Goal: Task Accomplishment & Management: Manage account settings

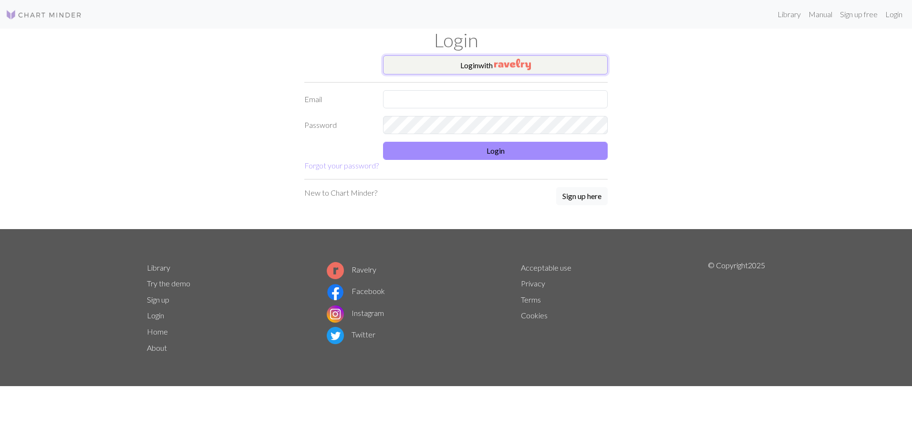
click at [519, 63] on img "button" at bounding box center [512, 64] width 37 height 11
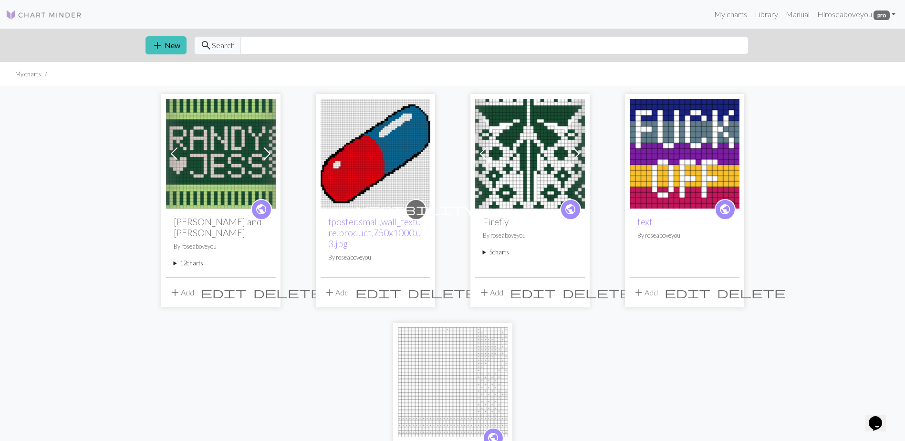
click at [195, 259] on summary "12 charts" at bounding box center [221, 263] width 94 height 9
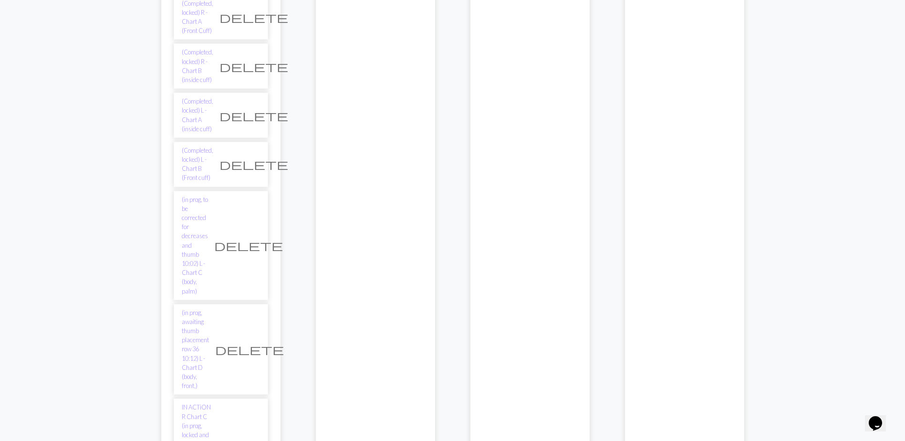
scroll to position [286, 0]
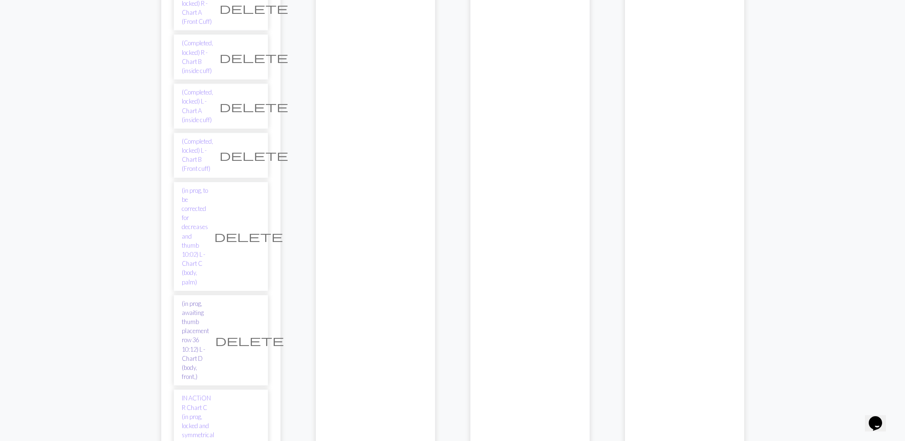
click at [209, 299] on link "(in prog, awaiting thumb placement row 36 10:12) L - Chart D (body, front,)" at bounding box center [195, 340] width 27 height 83
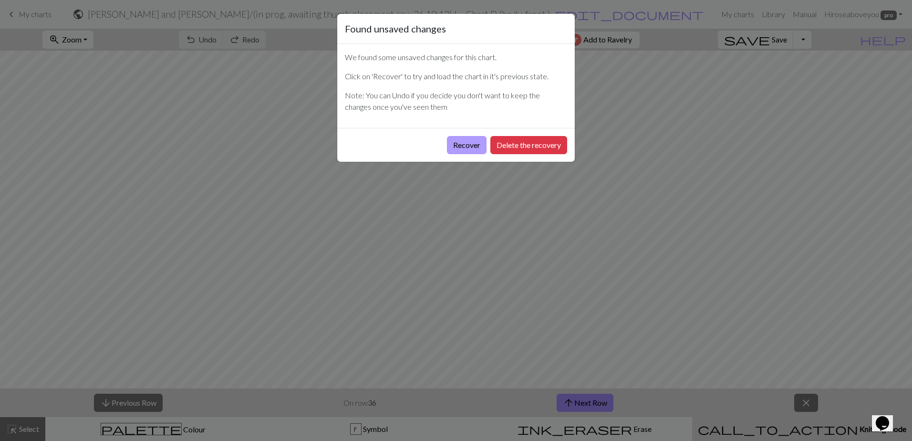
click at [460, 146] on button "Recover" at bounding box center [467, 145] width 40 height 18
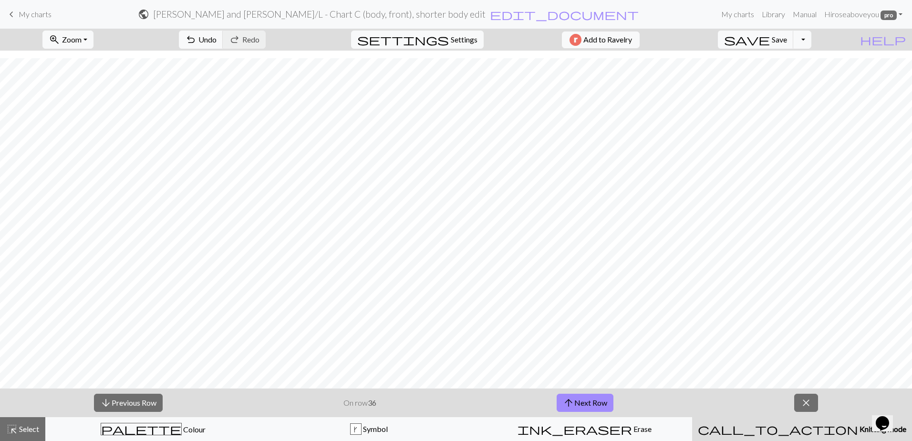
scroll to position [477, 0]
click at [141, 401] on button "arrow_downward Previous Row" at bounding box center [128, 403] width 69 height 18
click at [140, 400] on button "arrow_downward Previous Row" at bounding box center [128, 403] width 69 height 18
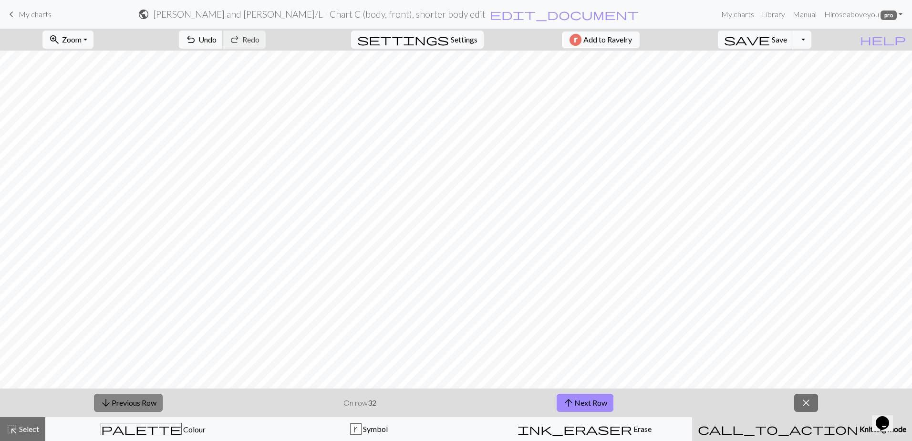
click at [139, 400] on button "arrow_downward Previous Row" at bounding box center [128, 403] width 69 height 18
click at [139, 401] on button "arrow_downward Previous Row" at bounding box center [128, 403] width 69 height 18
click at [139, 402] on button "arrow_downward Previous Row" at bounding box center [128, 403] width 69 height 18
click at [139, 403] on button "arrow_downward Previous Row" at bounding box center [128, 403] width 69 height 18
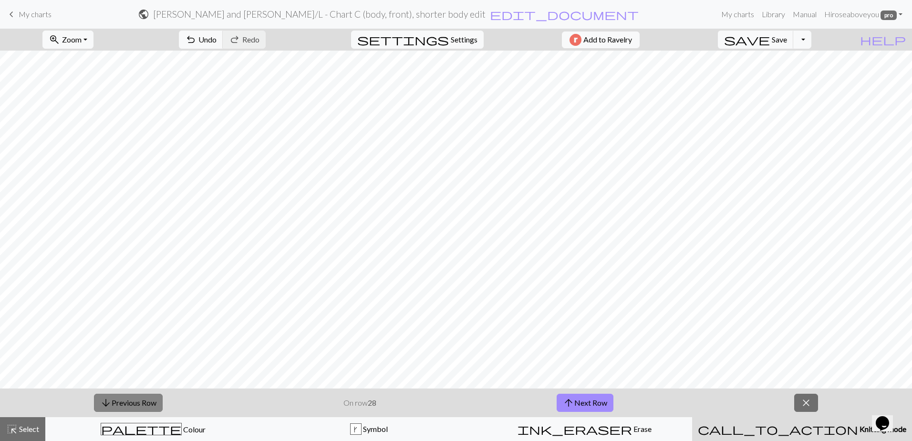
click at [139, 403] on button "arrow_downward Previous Row" at bounding box center [128, 403] width 69 height 18
click at [140, 404] on button "arrow_downward Previous Row" at bounding box center [128, 403] width 69 height 18
click at [140, 405] on button "arrow_downward Previous Row" at bounding box center [128, 403] width 69 height 18
click at [141, 407] on button "arrow_downward Previous Row" at bounding box center [128, 403] width 69 height 18
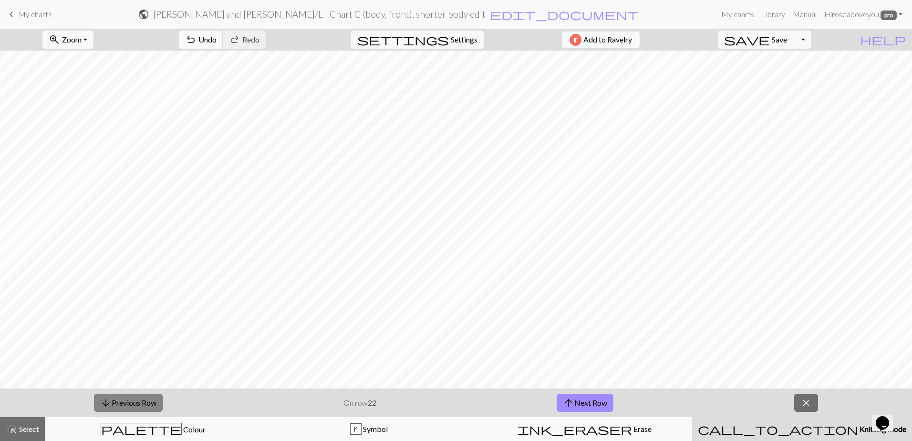
click at [141, 407] on button "arrow_downward Previous Row" at bounding box center [128, 403] width 69 height 18
click at [141, 408] on button "arrow_downward Previous Row" at bounding box center [128, 403] width 69 height 18
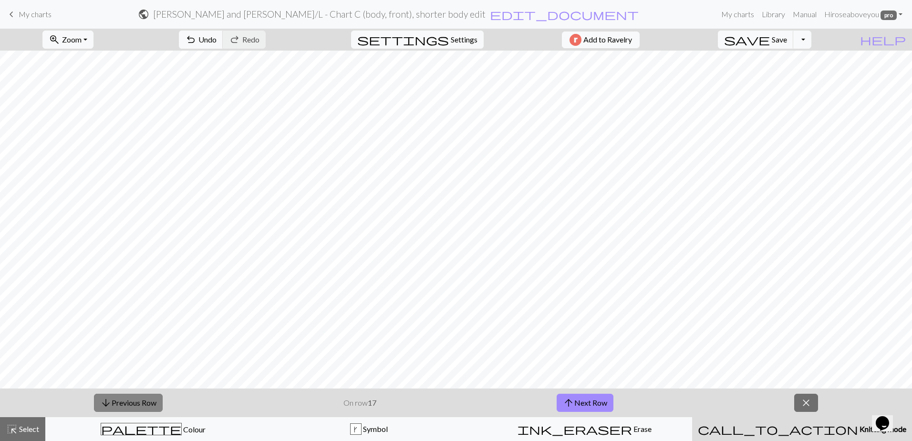
click at [141, 408] on button "arrow_downward Previous Row" at bounding box center [128, 403] width 69 height 18
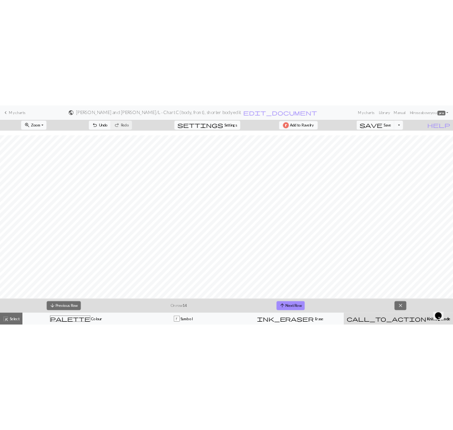
scroll to position [514, 0]
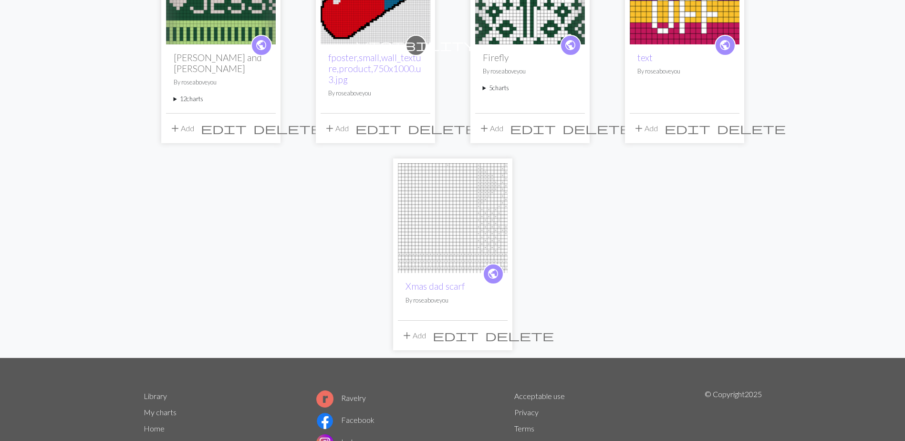
scroll to position [86, 0]
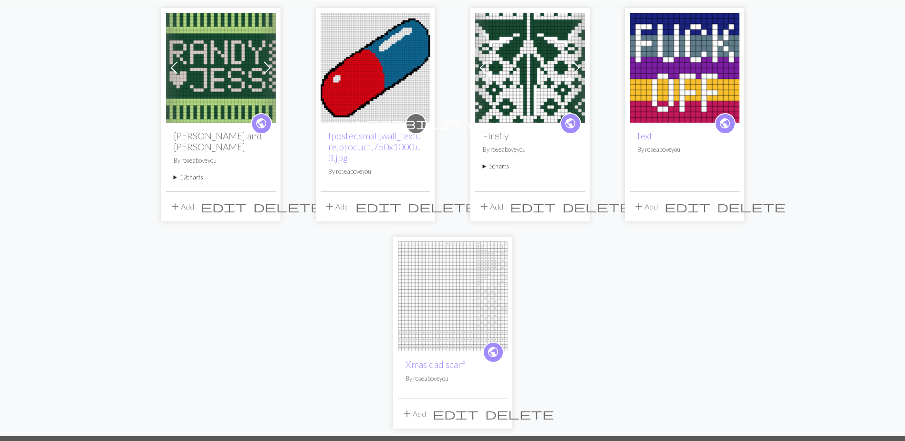
click at [200, 156] on p "By roseaboveyou" at bounding box center [221, 160] width 94 height 9
click at [185, 173] on summary "12 charts" at bounding box center [221, 177] width 94 height 9
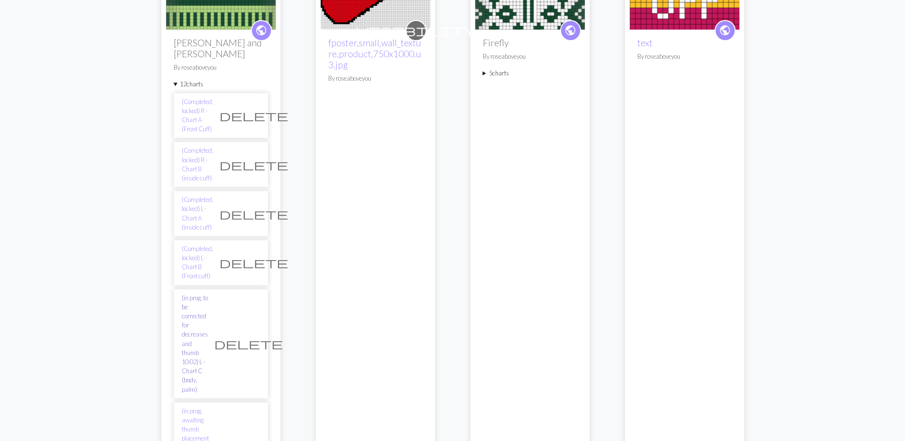
scroll to position [181, 0]
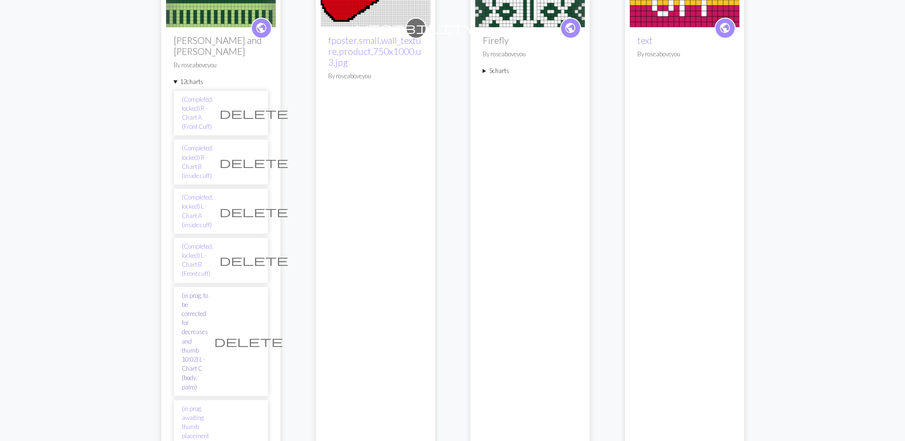
click at [208, 291] on link "(in prog, to be corrected for decreases and thumb 10:02) L - Chart C (body, pal…" at bounding box center [195, 341] width 26 height 101
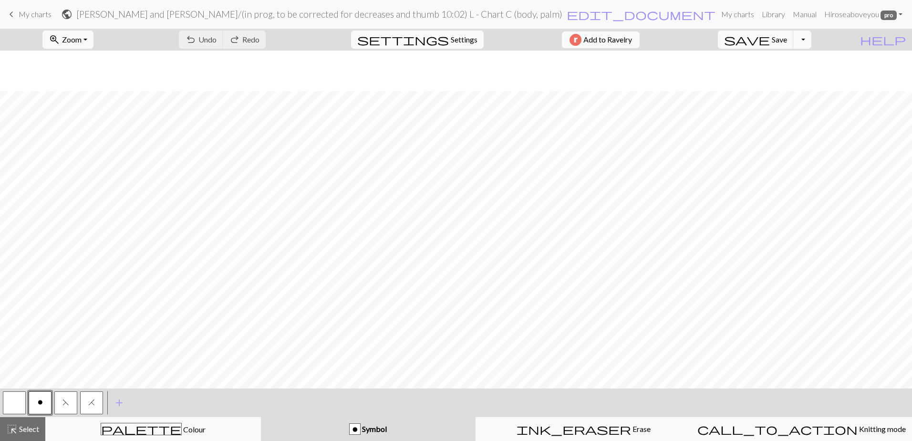
scroll to position [542, 0]
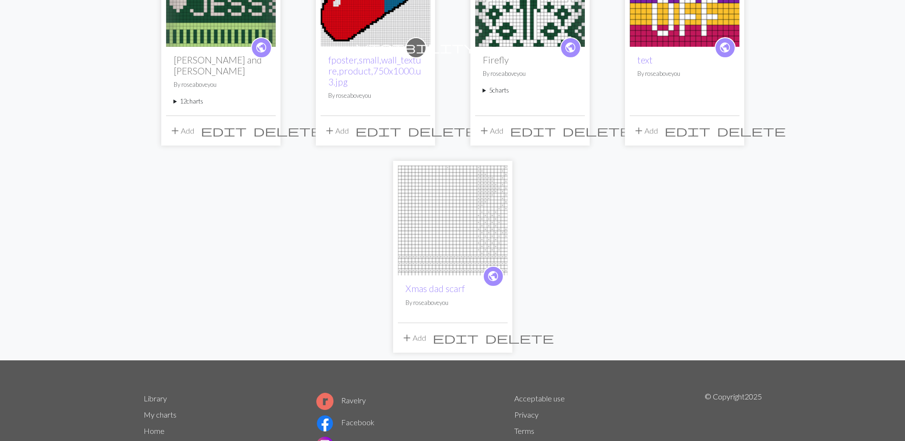
scroll to position [38, 0]
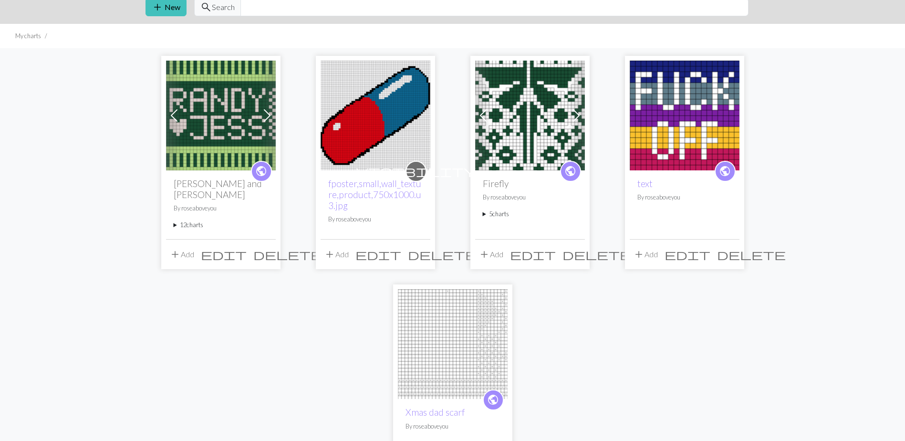
click at [194, 220] on summary "12 charts" at bounding box center [221, 224] width 94 height 9
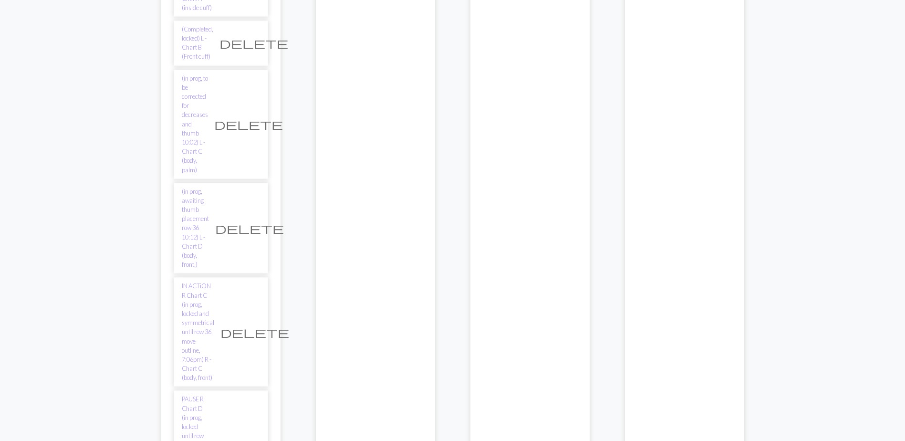
scroll to position [420, 0]
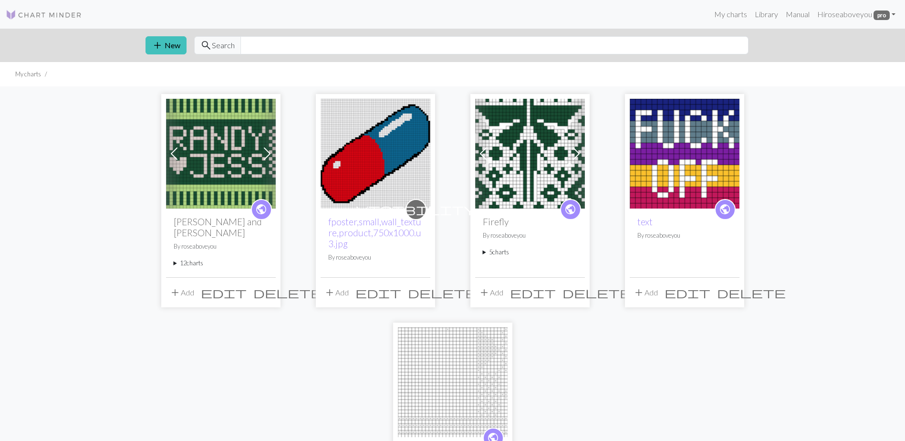
click at [197, 259] on summary "12 charts" at bounding box center [221, 263] width 94 height 9
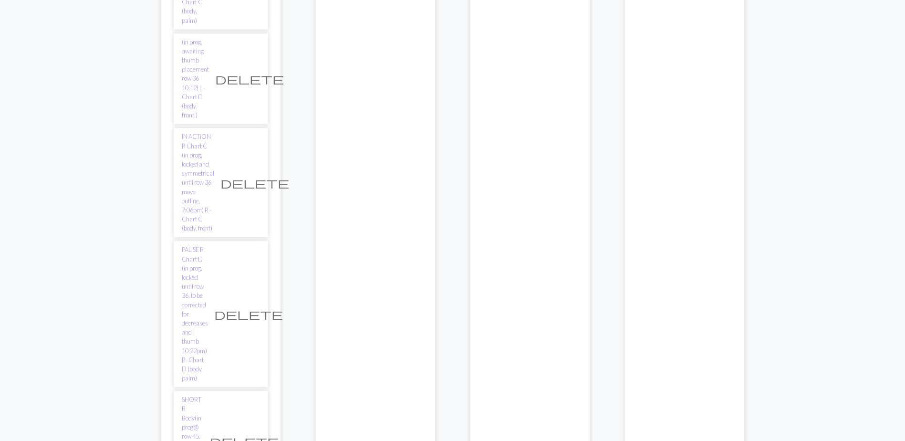
scroll to position [573, 0]
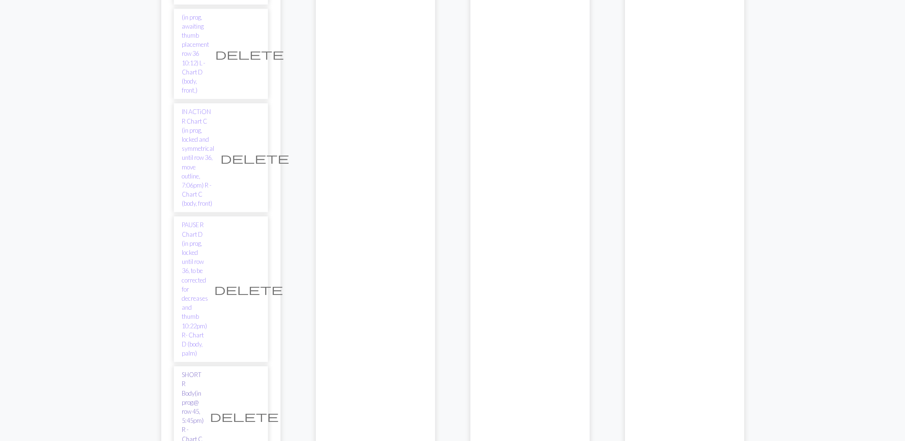
click at [204, 370] on link "SHORT R Body(in prog@ row 45, 5:45pm) R - Chart C (body, front)" at bounding box center [193, 416] width 22 height 92
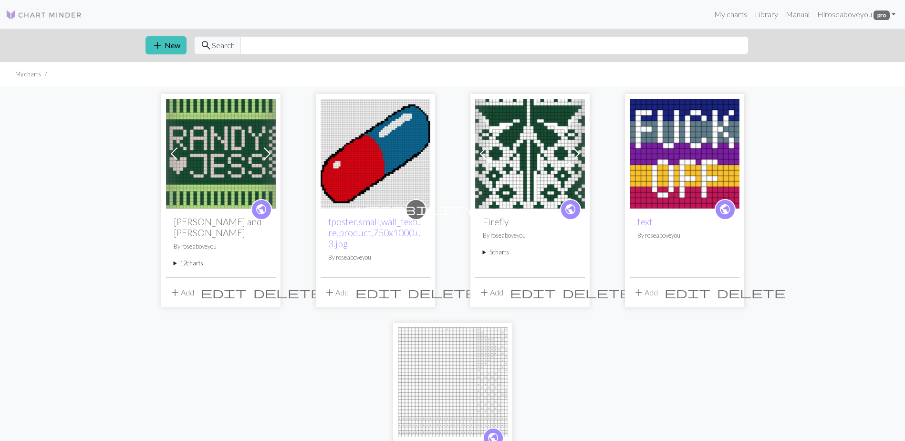
click at [199, 259] on summary "12 charts" at bounding box center [221, 263] width 94 height 9
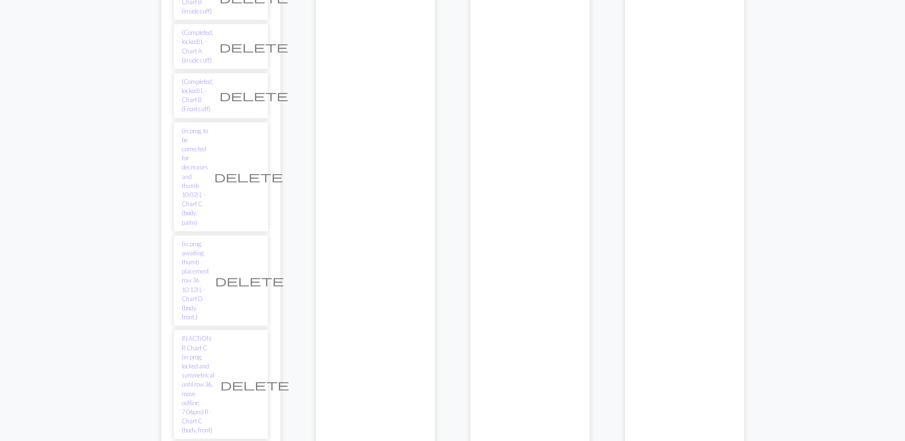
scroll to position [334, 0]
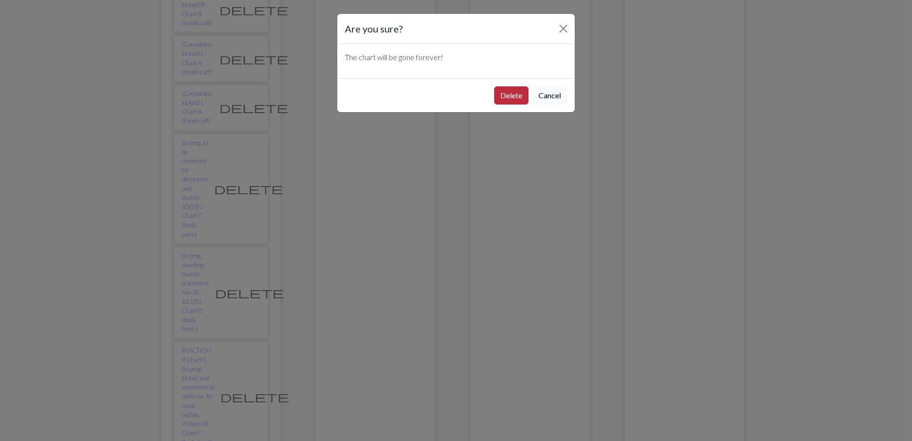
click at [506, 95] on button "Delete" at bounding box center [511, 95] width 34 height 18
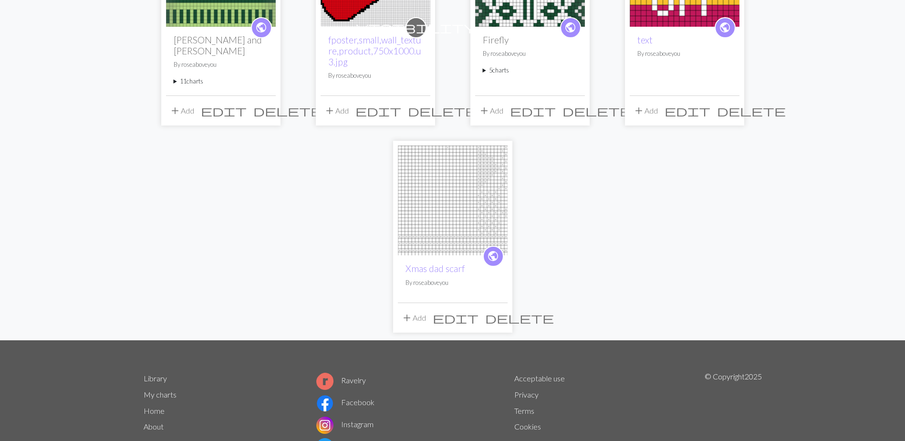
scroll to position [229, 0]
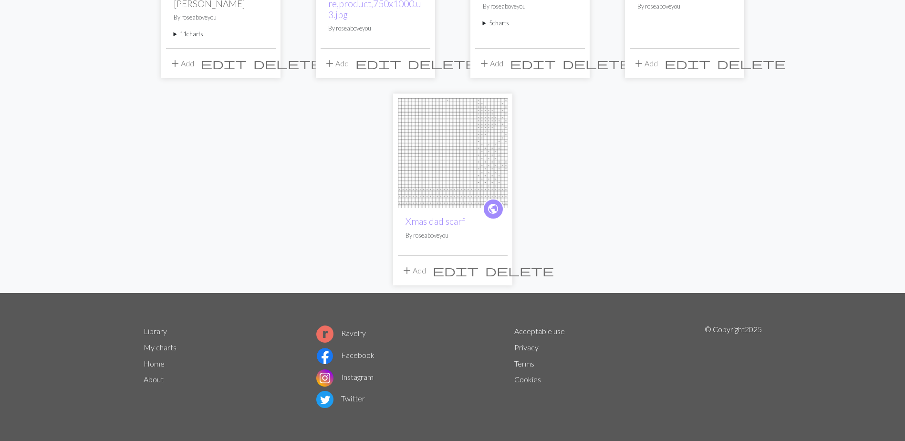
click at [193, 30] on summary "11 charts" at bounding box center [221, 34] width 94 height 9
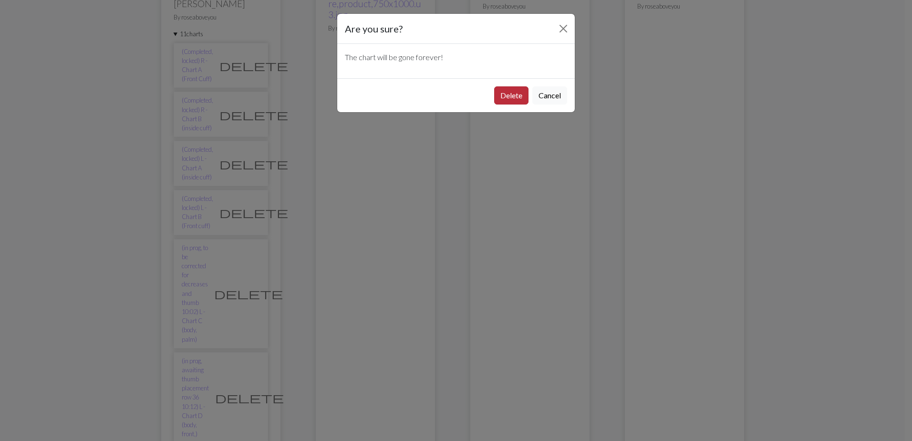
click at [508, 94] on button "Delete" at bounding box center [511, 95] width 34 height 18
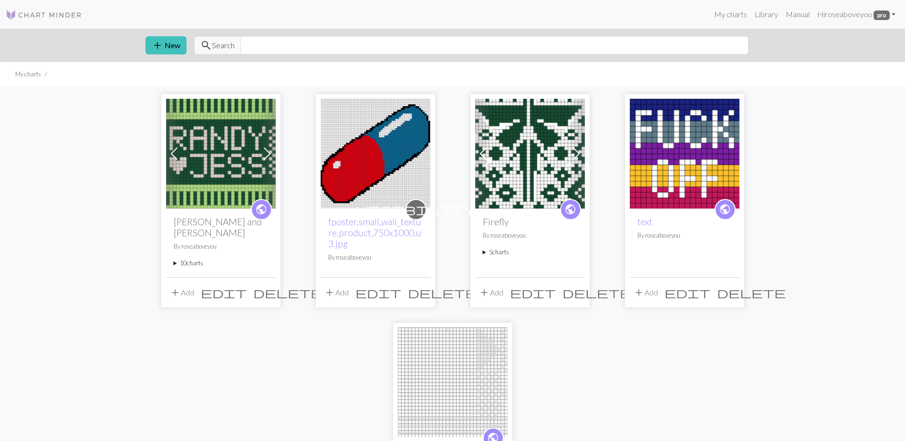
click at [197, 259] on summary "10 charts" at bounding box center [221, 263] width 94 height 9
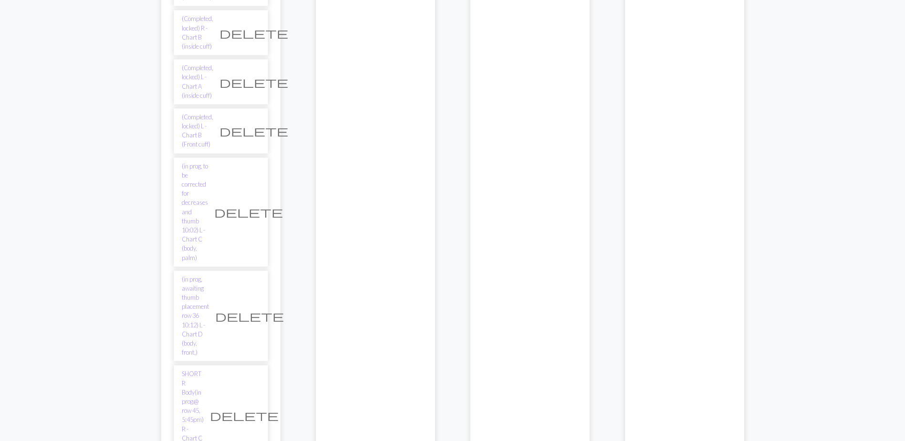
scroll to position [429, 0]
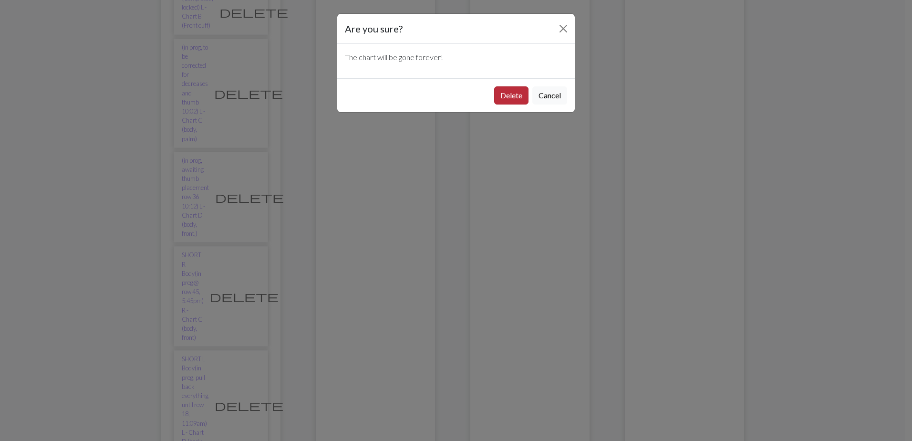
click at [508, 95] on button "Delete" at bounding box center [511, 95] width 34 height 18
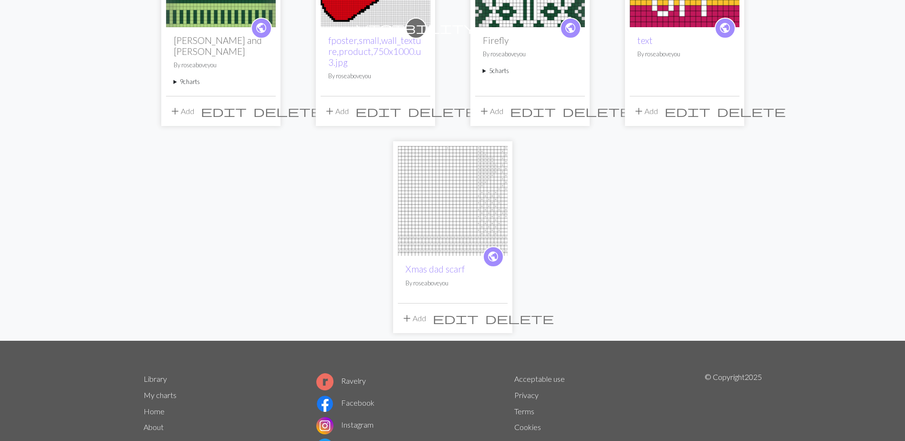
scroll to position [229, 0]
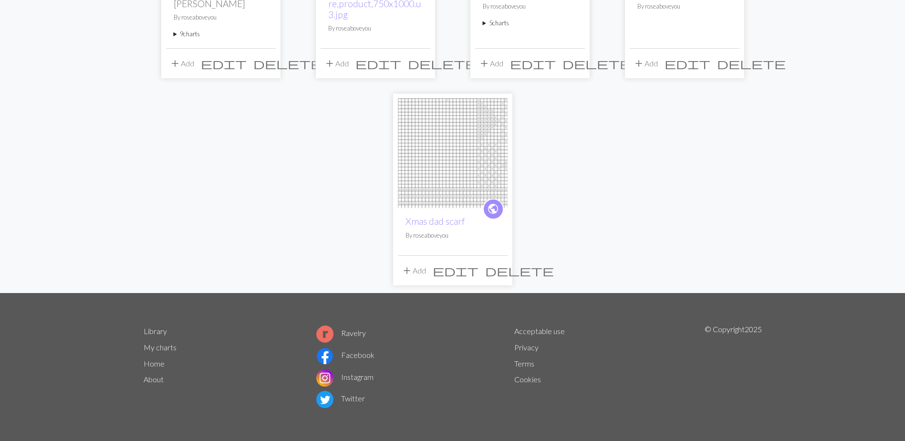
click at [186, 30] on summary "9 charts" at bounding box center [221, 34] width 94 height 9
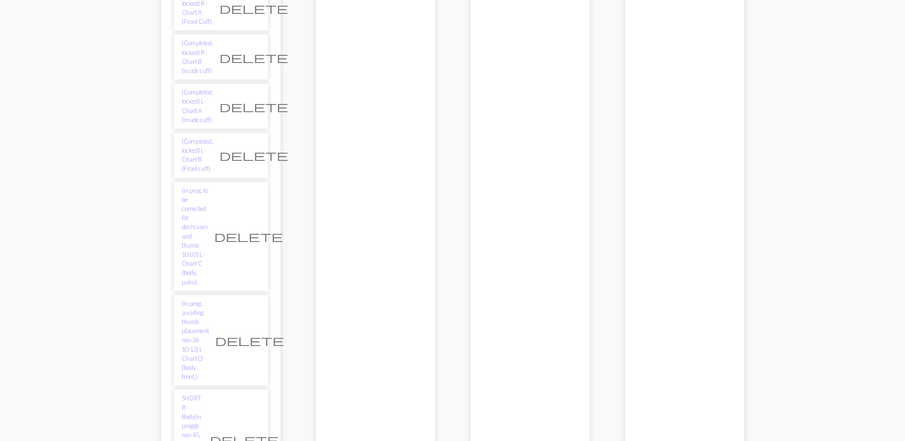
scroll to position [277, 0]
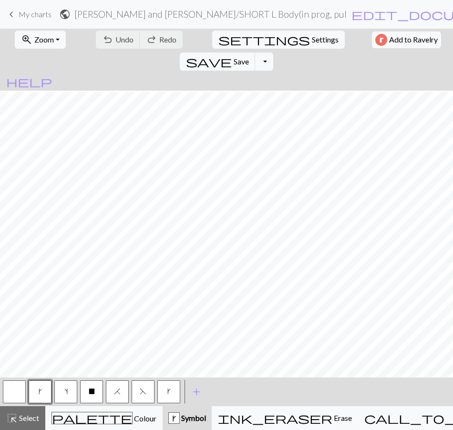
scroll to position [363, 0]
click at [33, 412] on div "highlight_alt Select Select" at bounding box center [22, 417] width 33 height 11
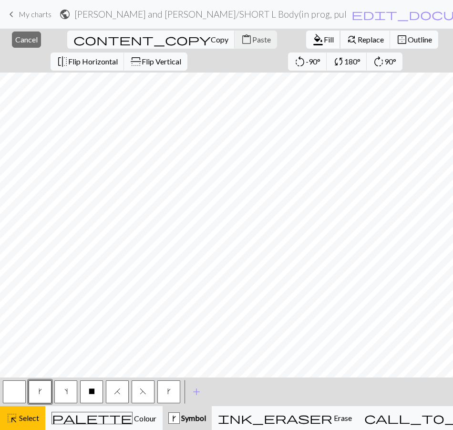
click at [313, 38] on span "format_color_fill" at bounding box center [318, 39] width 11 height 13
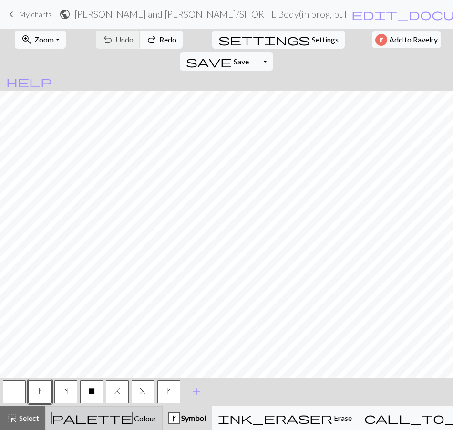
click at [119, 414] on div "palette Colour Colour" at bounding box center [104, 418] width 105 height 12
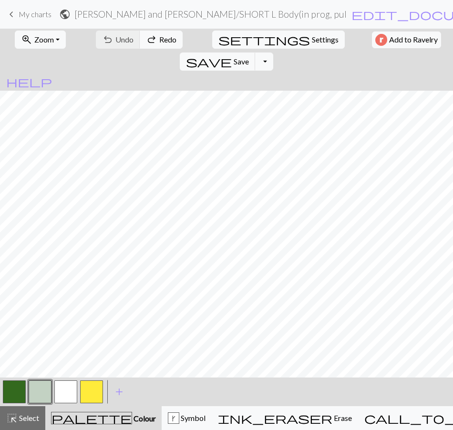
click at [13, 395] on button "button" at bounding box center [14, 391] width 23 height 23
click at [132, 415] on span "Colour" at bounding box center [144, 418] width 24 height 9
click at [29, 417] on span "Select" at bounding box center [28, 417] width 21 height 9
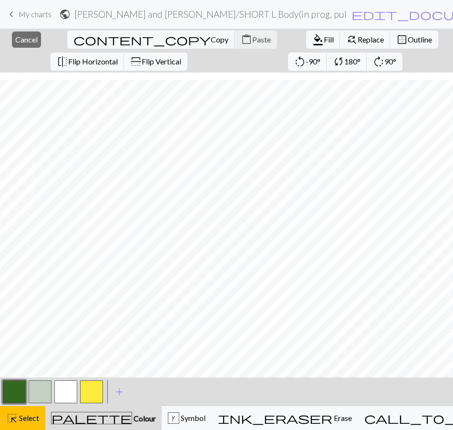
scroll to position [385, 0]
click at [324, 35] on span "Fill" at bounding box center [329, 39] width 10 height 9
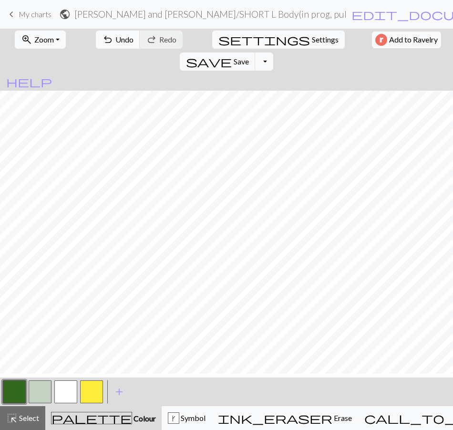
scroll to position [363, 0]
click at [43, 392] on button "button" at bounding box center [40, 391] width 23 height 23
drag, startPoint x: 21, startPoint y: 389, endPoint x: 38, endPoint y: 376, distance: 21.3
click at [22, 388] on button "button" at bounding box center [14, 391] width 23 height 23
drag, startPoint x: 36, startPoint y: 394, endPoint x: 42, endPoint y: 388, distance: 8.4
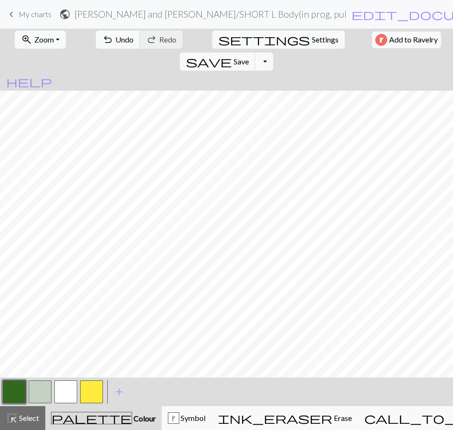
click at [37, 394] on button "button" at bounding box center [40, 391] width 23 height 23
click at [232, 55] on span "save" at bounding box center [209, 61] width 46 height 13
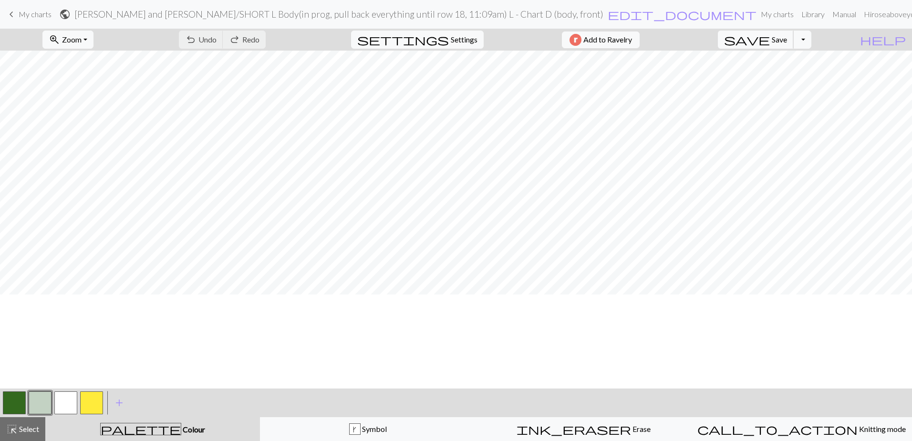
scroll to position [0, 0]
click at [94, 34] on button "zoom_in Zoom Zoom" at bounding box center [67, 40] width 51 height 18
click at [89, 89] on button "Fit height" at bounding box center [80, 90] width 75 height 15
drag, startPoint x: 23, startPoint y: 425, endPoint x: 48, endPoint y: 423, distance: 24.4
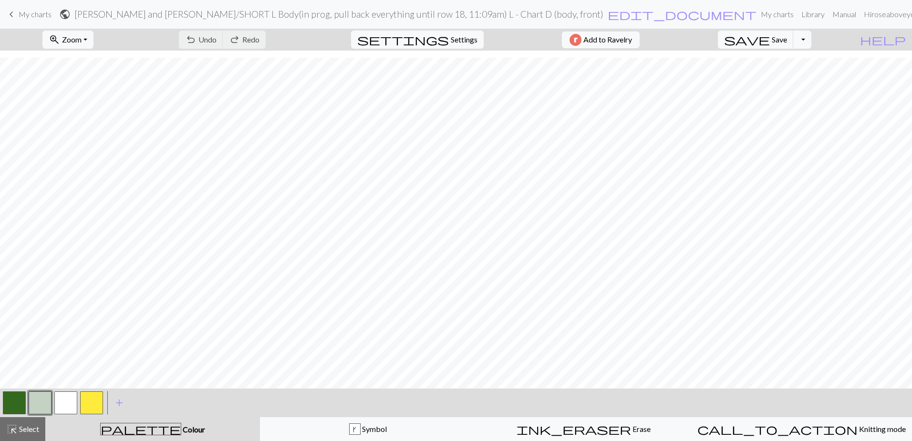
click at [24, 425] on span "Select" at bounding box center [28, 428] width 21 height 9
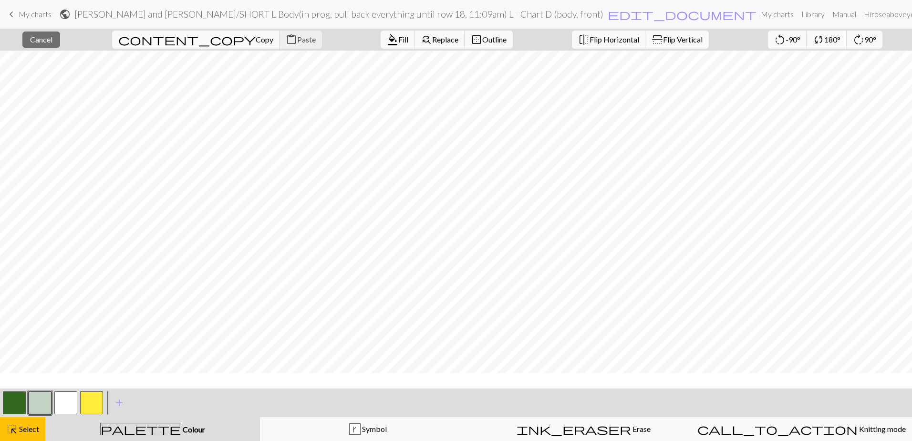
scroll to position [0, 0]
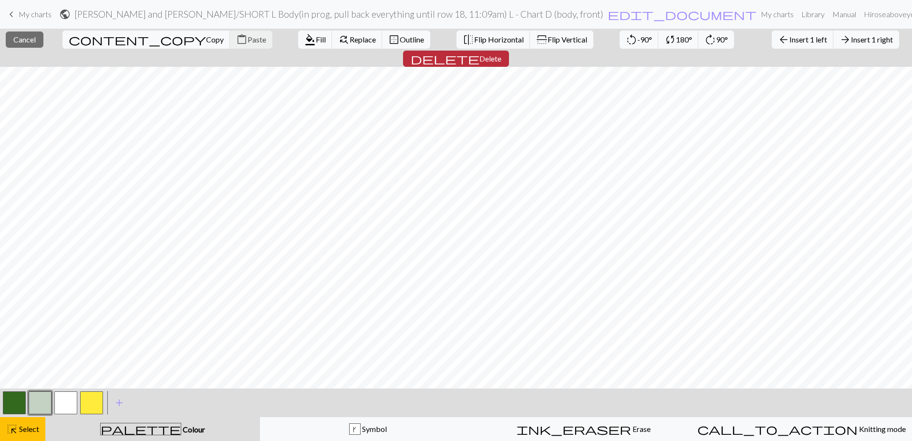
click at [501, 54] on span "Delete" at bounding box center [491, 58] width 22 height 9
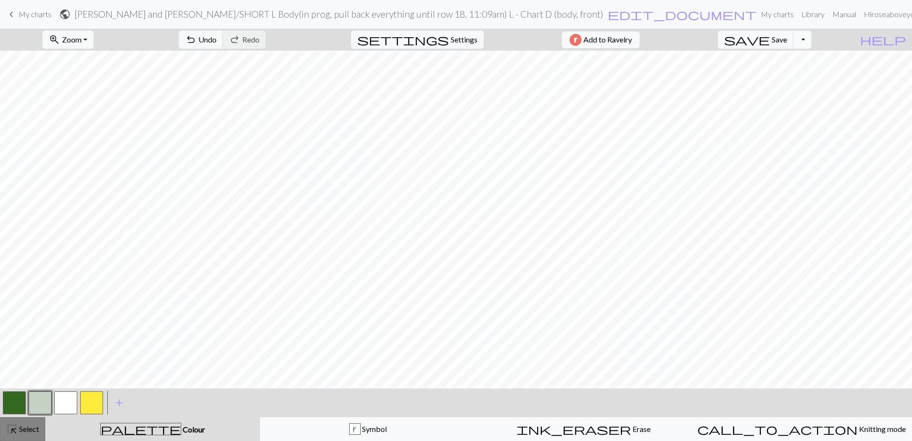
click at [14, 426] on span "highlight_alt" at bounding box center [11, 428] width 11 height 13
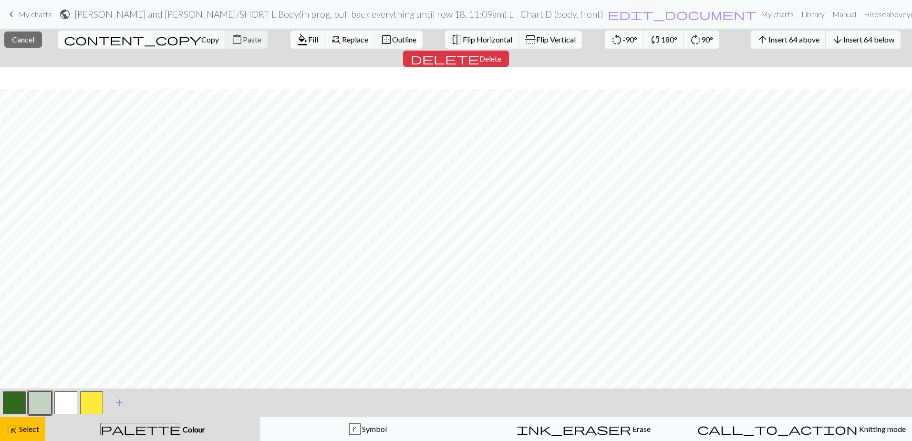
scroll to position [22, 0]
click at [851, 37] on span "Insert 1 right" at bounding box center [872, 39] width 42 height 9
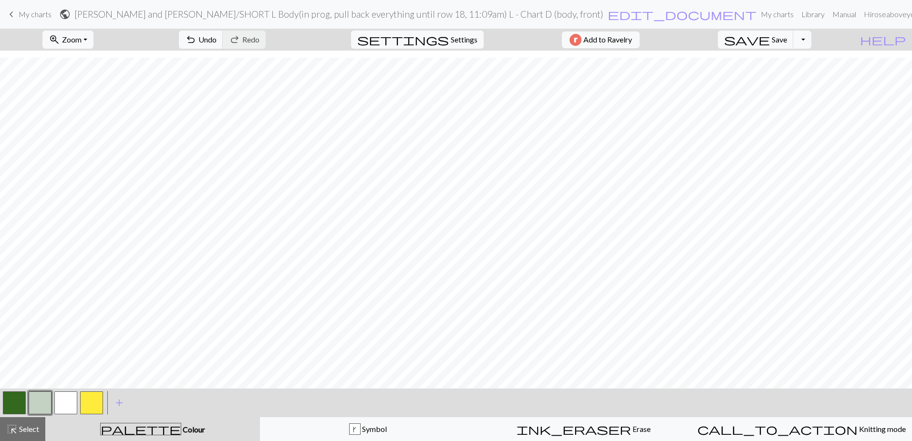
drag, startPoint x: 19, startPoint y: 429, endPoint x: 70, endPoint y: 404, distance: 57.0
click at [19, 429] on span "Select" at bounding box center [28, 428] width 21 height 9
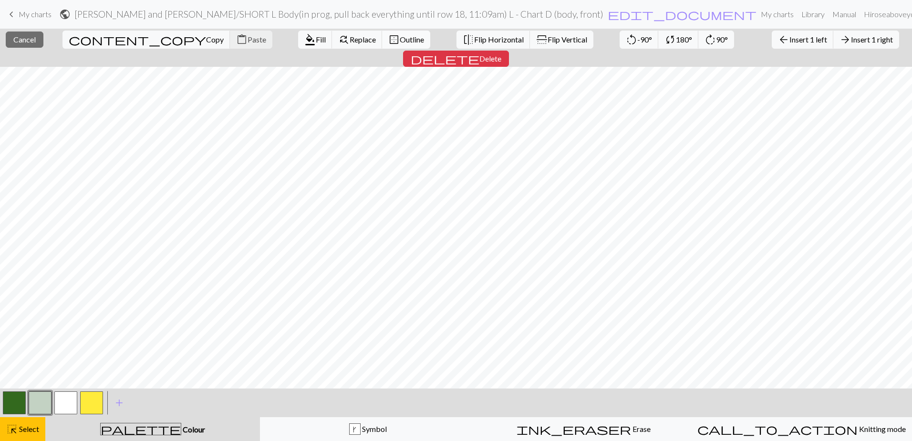
click at [400, 39] on span "Outline" at bounding box center [412, 39] width 24 height 9
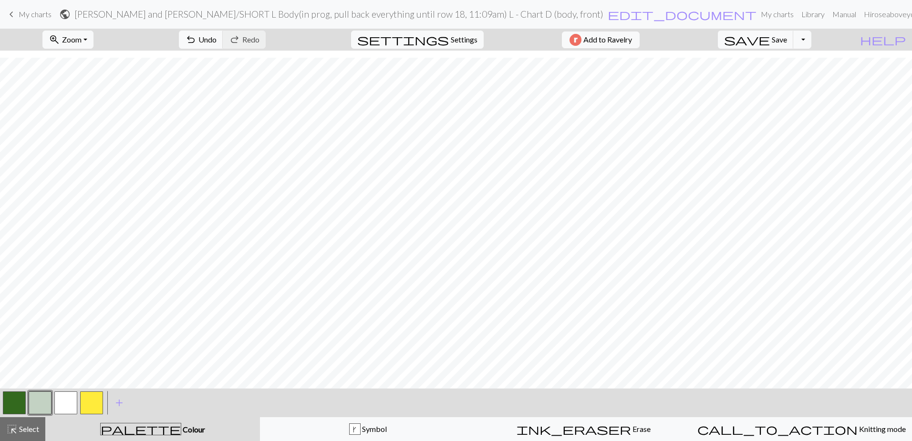
click at [369, 13] on h2 "Randy and Jess / SHORT L Body(in prog, pull back everything until row 18, 11:09…" at bounding box center [338, 14] width 529 height 11
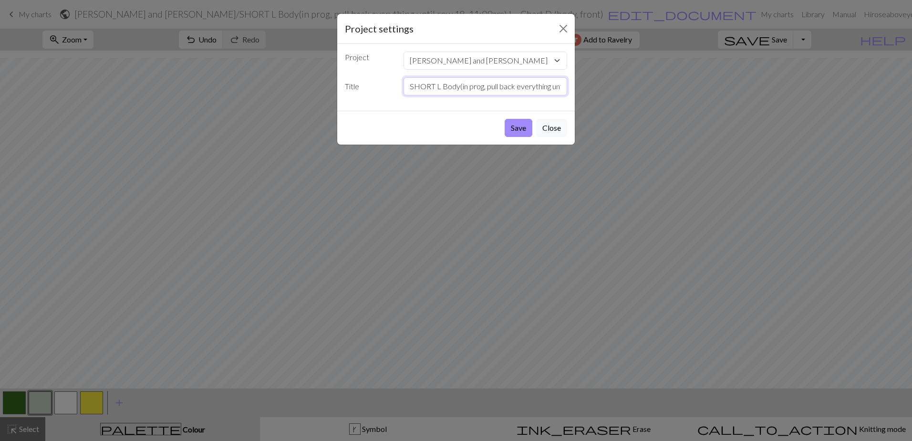
click at [458, 85] on input "SHORT L Body(in prog, pull back everything until row 18, 11:09am) L - Chart D (…" at bounding box center [486, 86] width 164 height 18
drag, startPoint x: 500, startPoint y: 85, endPoint x: 479, endPoint y: 85, distance: 21.0
click at [479, 85] on input "SHORT L Body (in prog, pull back everything until row 18, 11:09am) L - Chart D …" at bounding box center [486, 86] width 164 height 18
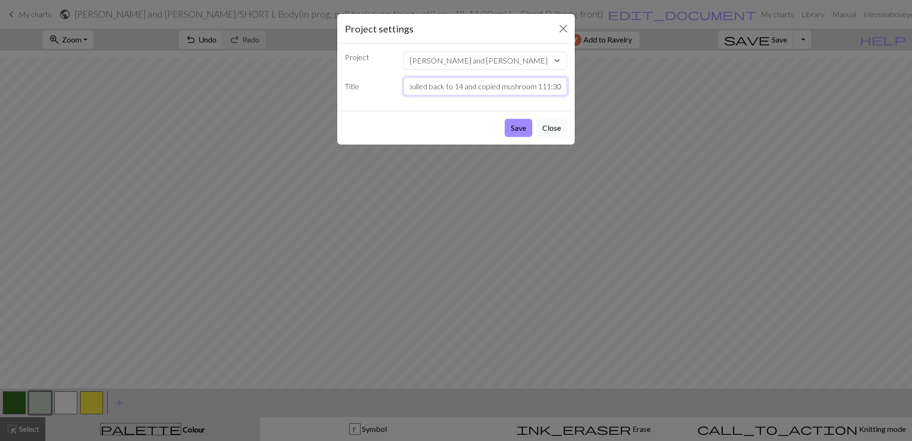
click at [542, 84] on input "SHORT L Body (in prog, pulled back to 14 and copied mushroom 111:30) L - Chart …" at bounding box center [486, 86] width 164 height 18
type input "SHORT L Body (in prog, pulled back to 14 and copied mushroom 11:30) L - Chart D…"
click at [522, 127] on button "Save" at bounding box center [519, 128] width 28 height 18
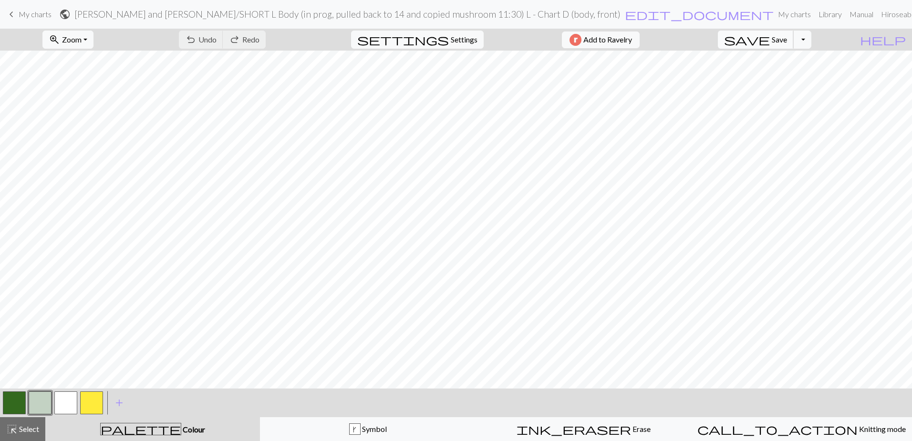
click at [787, 37] on span "Save" at bounding box center [779, 39] width 15 height 9
click at [28, 15] on span "My charts" at bounding box center [35, 14] width 33 height 9
click at [790, 43] on button "save Save Save" at bounding box center [756, 40] width 76 height 18
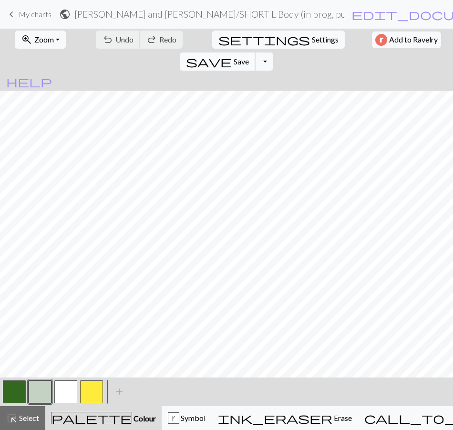
click at [249, 57] on span "Save" at bounding box center [241, 61] width 15 height 9
click at [19, 14] on span "My charts" at bounding box center [35, 14] width 33 height 9
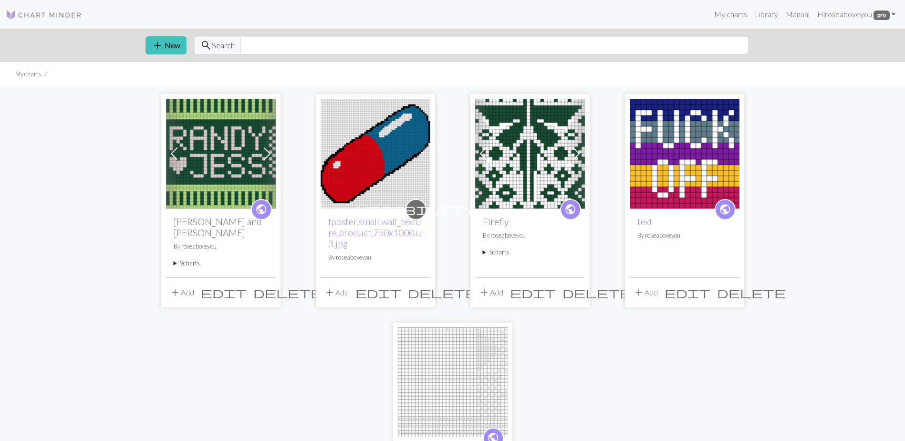
click at [183, 259] on summary "9 charts" at bounding box center [221, 263] width 94 height 9
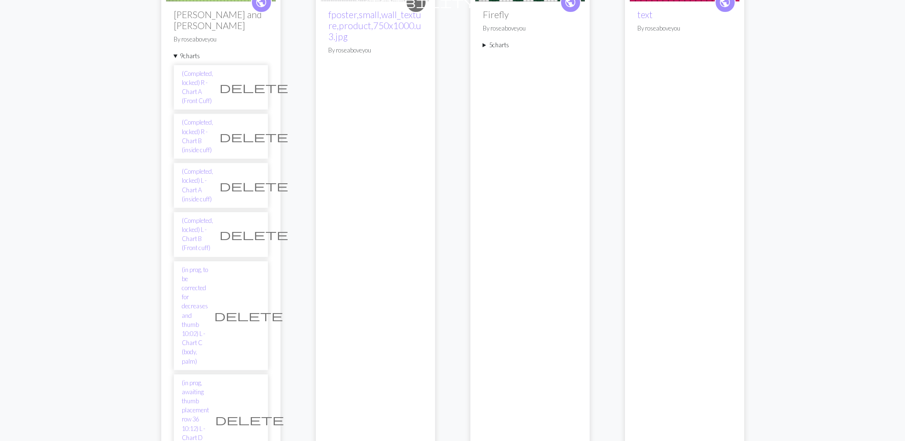
scroll to position [191, 0]
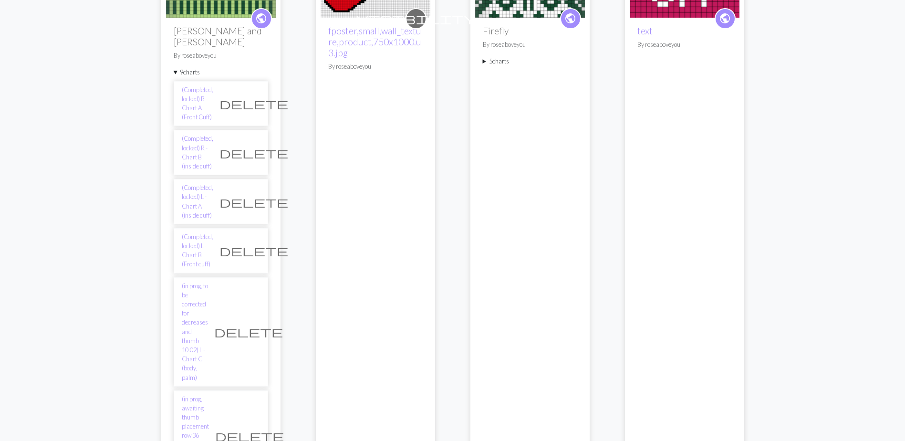
click at [252, 429] on span "delete" at bounding box center [249, 435] width 69 height 13
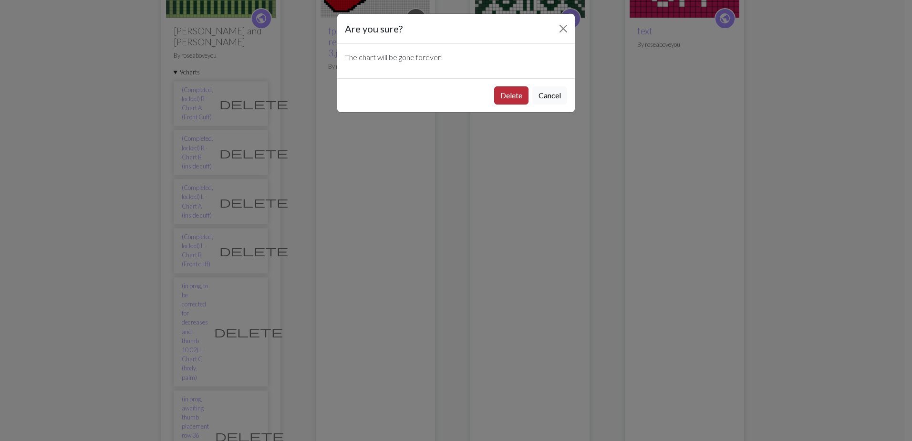
click at [505, 94] on button "Delete" at bounding box center [511, 95] width 34 height 18
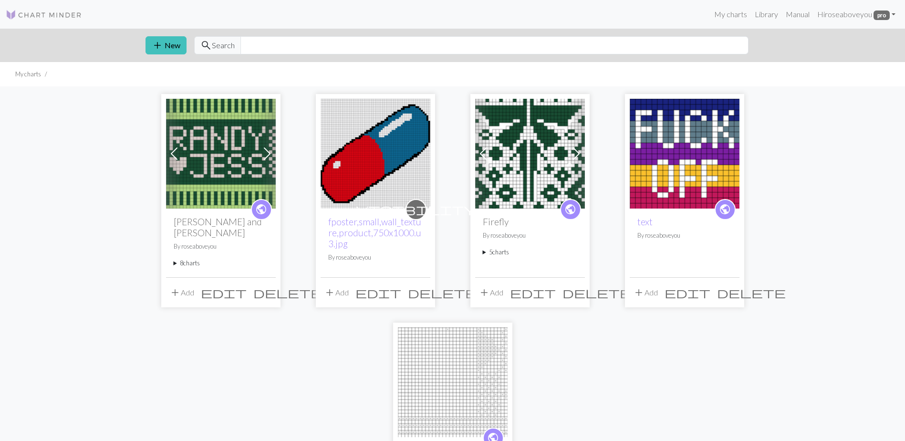
click at [196, 259] on summary "8 charts" at bounding box center [221, 263] width 94 height 9
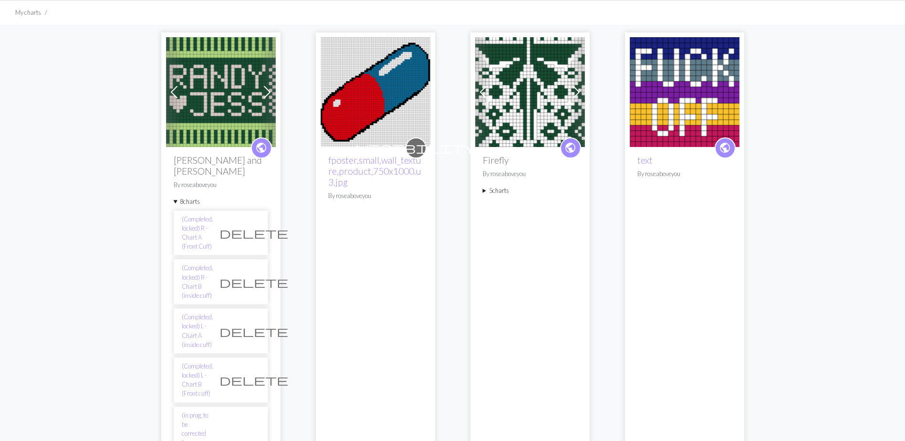
scroll to position [191, 0]
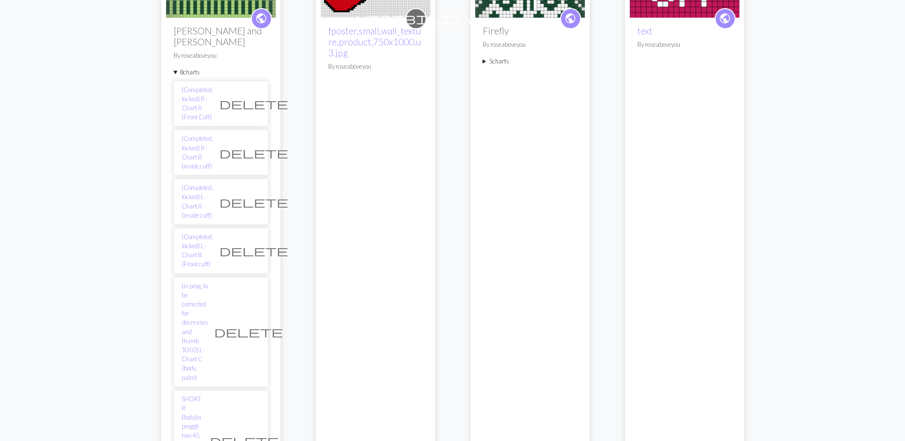
click at [253, 325] on span "delete" at bounding box center [248, 331] width 69 height 13
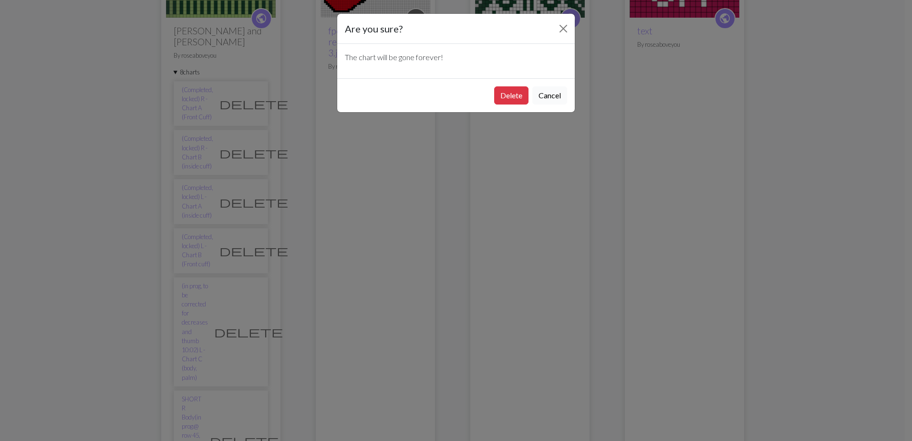
click at [542, 94] on button "Cancel" at bounding box center [549, 95] width 35 height 18
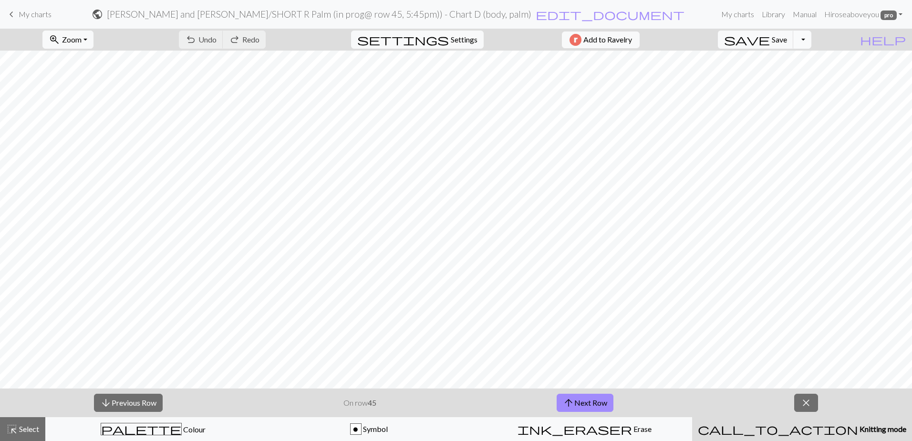
click at [812, 39] on button "Toggle Dropdown" at bounding box center [802, 40] width 18 height 18
click at [798, 60] on button "file_copy Save a copy" at bounding box center [732, 60] width 157 height 15
click at [23, 425] on span "Select" at bounding box center [28, 428] width 21 height 9
click at [82, 45] on button "zoom_in Zoom Zoom" at bounding box center [67, 40] width 51 height 18
click at [71, 117] on button "50%" at bounding box center [80, 114] width 75 height 15
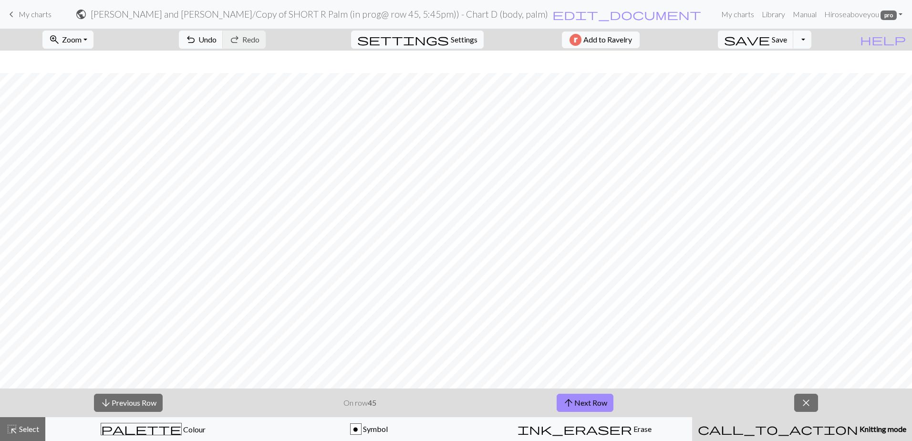
scroll to position [22, 0]
click at [26, 420] on button "highlight_alt Select Select" at bounding box center [22, 429] width 45 height 24
click at [814, 401] on button "close" at bounding box center [806, 403] width 24 height 18
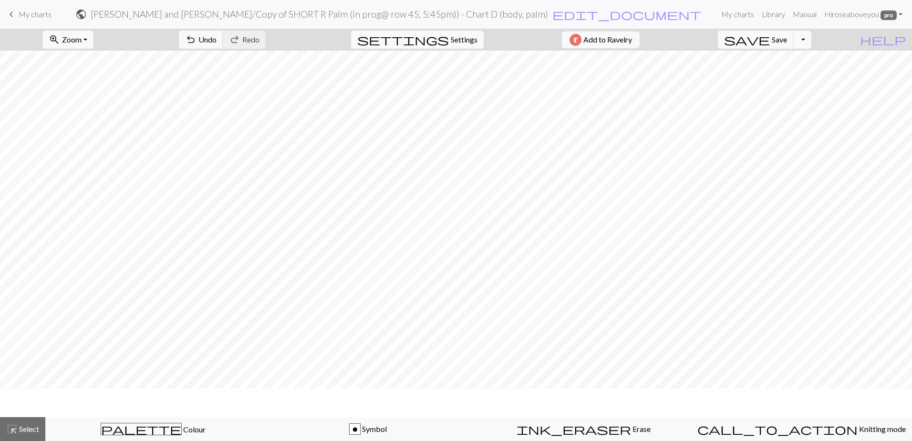
scroll to position [0, 0]
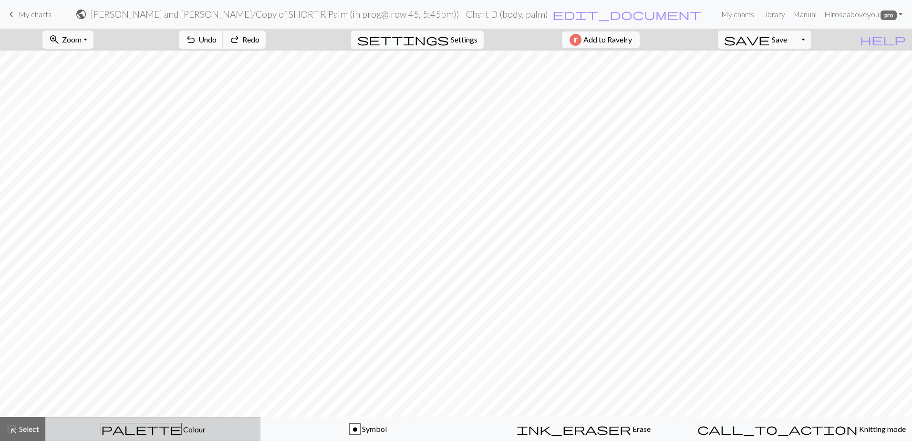
click at [182, 429] on span "Colour" at bounding box center [194, 429] width 24 height 9
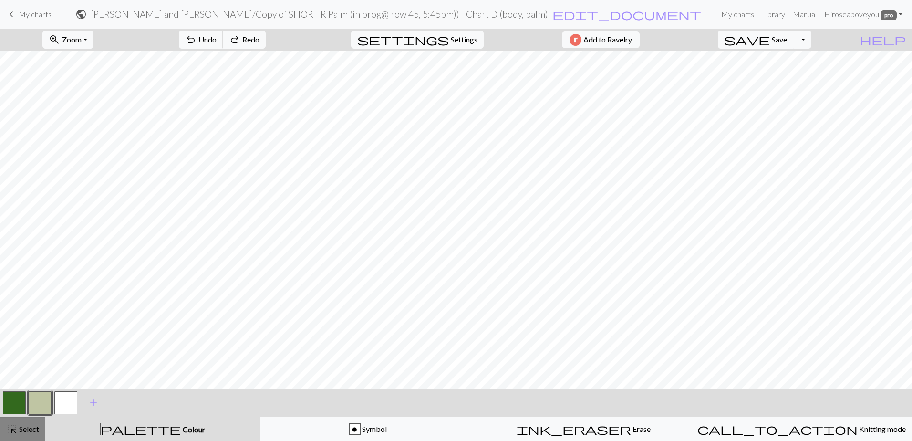
click at [21, 423] on div "highlight_alt Select Select" at bounding box center [22, 428] width 33 height 11
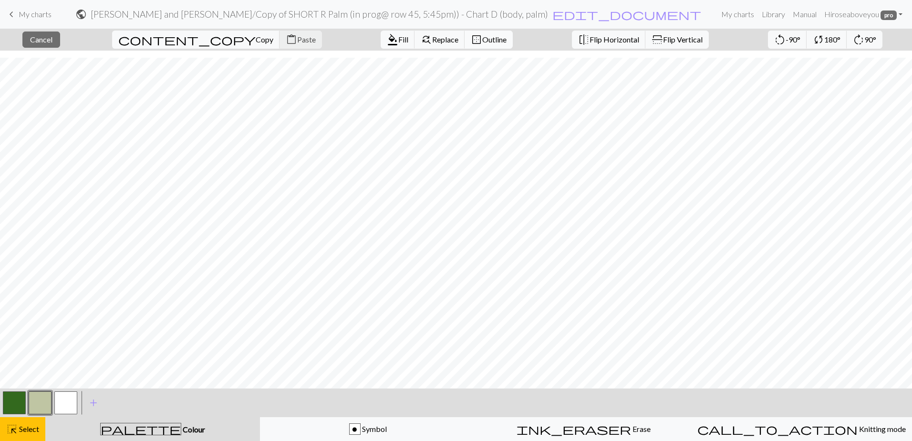
click at [482, 36] on span "Outline" at bounding box center [494, 39] width 24 height 9
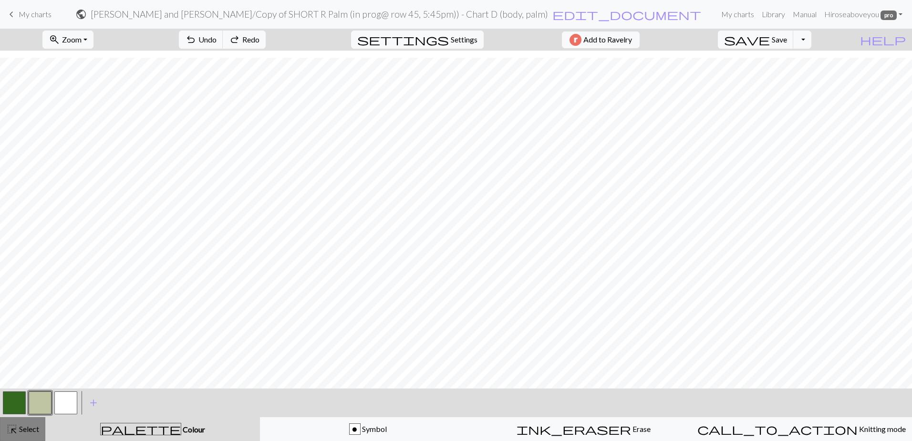
drag, startPoint x: 20, startPoint y: 434, endPoint x: 41, endPoint y: 419, distance: 26.0
click at [20, 434] on div "highlight_alt Select Select" at bounding box center [22, 428] width 33 height 11
click at [13, 429] on span "highlight_alt" at bounding box center [11, 428] width 11 height 13
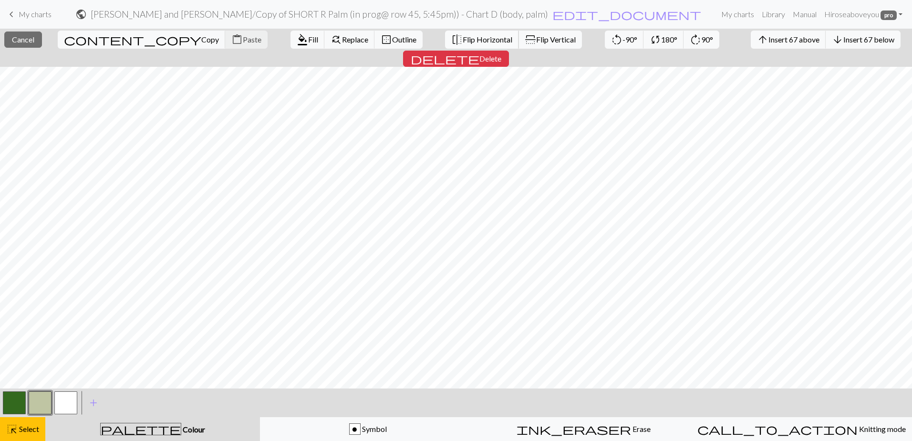
click at [463, 38] on span "Flip Horizontal" at bounding box center [488, 39] width 50 height 9
click at [326, 15] on h2 "Randy and Jess / Copy of SHORT R Palm (in prog@ row 45, 5:45pm)) - Chart D (bod…" at bounding box center [320, 14] width 458 height 11
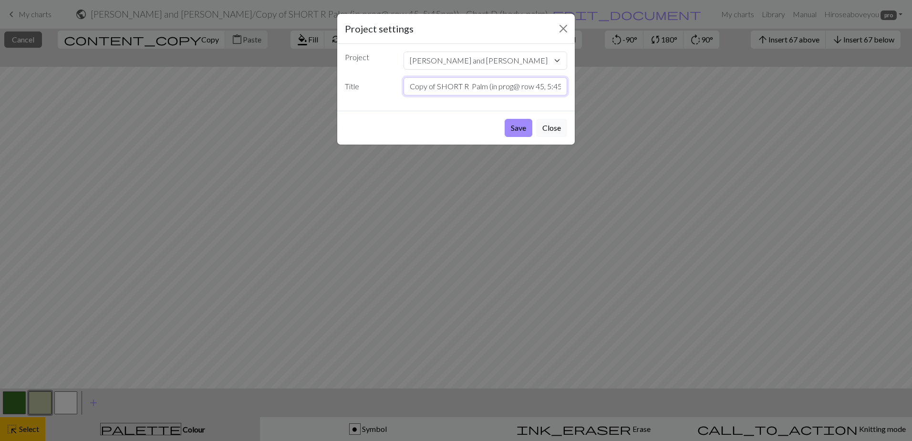
drag, startPoint x: 435, startPoint y: 88, endPoint x: 364, endPoint y: 85, distance: 71.6
click at [364, 85] on div "Title Copy of SHORT R Palm (in prog@ row 45, 5:45pm)) - Chart D (body, palm)" at bounding box center [456, 86] width 234 height 18
click at [513, 86] on input "SHORT L Palm (in prog@ row 45, 5:45pm)) - Chart D (body, palm)" at bounding box center [486, 86] width 164 height 18
type input "SHORT L Palm (in prog@ row 14, 11:30am) - Chart C (body, palm)"
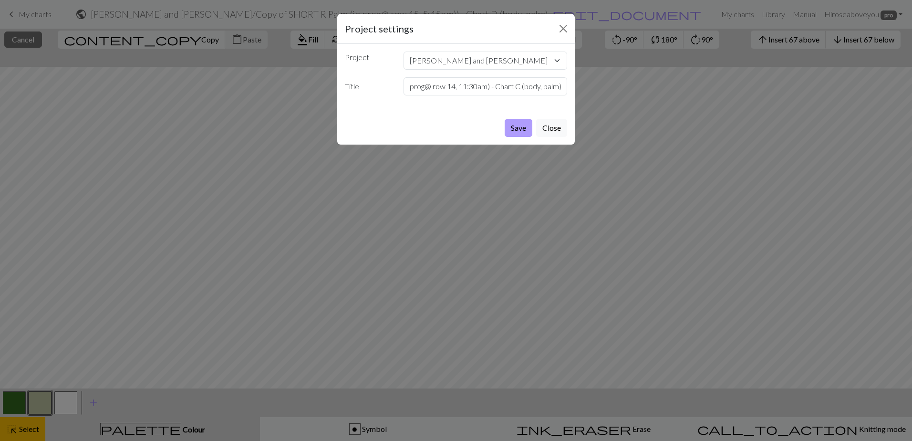
click at [514, 121] on button "Save" at bounding box center [519, 128] width 28 height 18
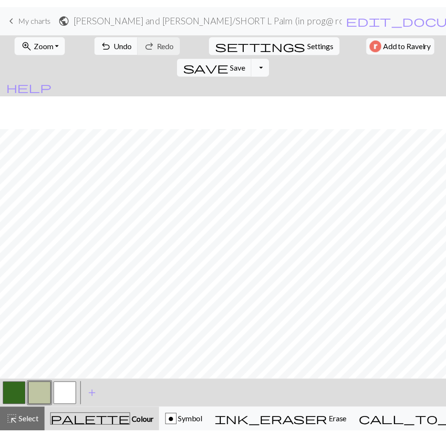
scroll to position [33, 0]
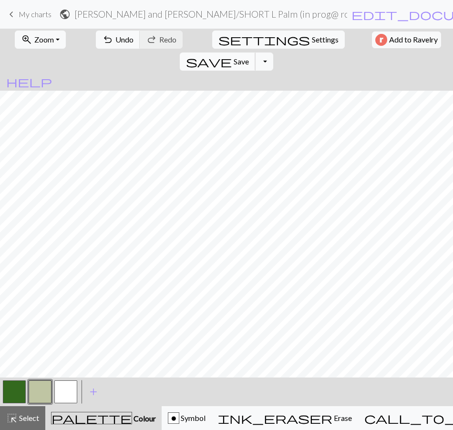
click at [249, 57] on span "Save" at bounding box center [241, 61] width 15 height 9
click at [34, 16] on span "My charts" at bounding box center [35, 14] width 33 height 9
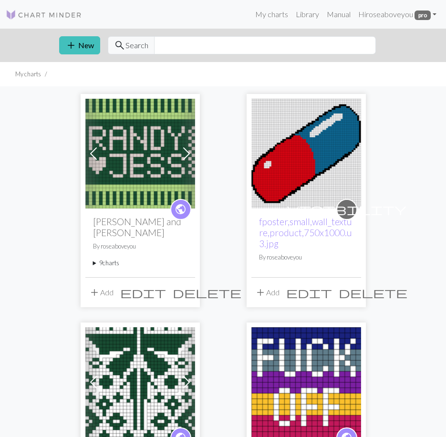
click at [104, 259] on summary "9 charts" at bounding box center [140, 263] width 94 height 9
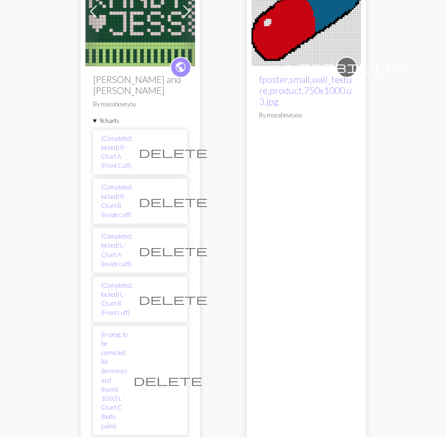
scroll to position [143, 0]
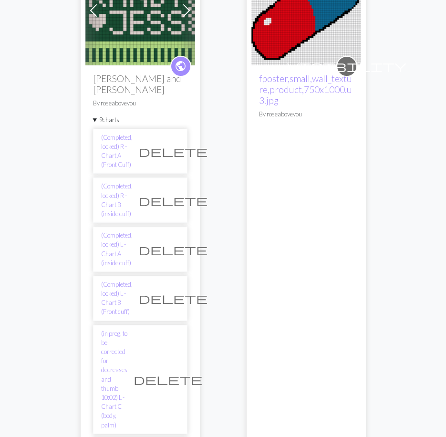
click at [171, 373] on span "delete" at bounding box center [168, 379] width 69 height 13
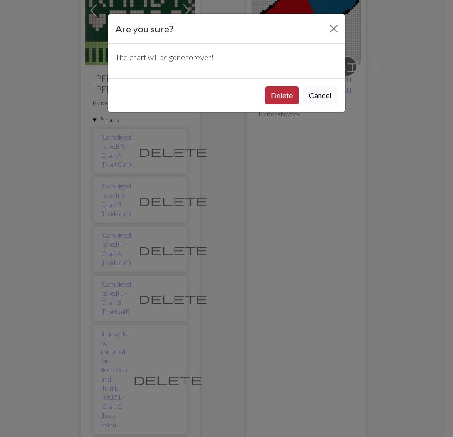
click at [267, 99] on button "Delete" at bounding box center [282, 95] width 34 height 18
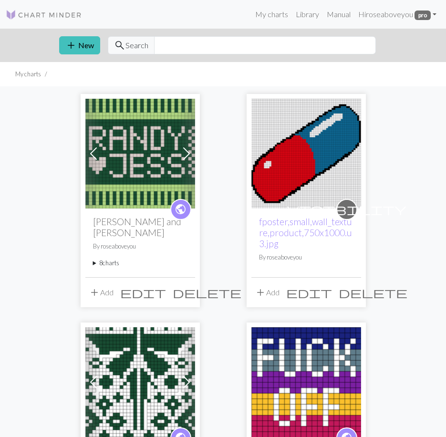
scroll to position [143, 0]
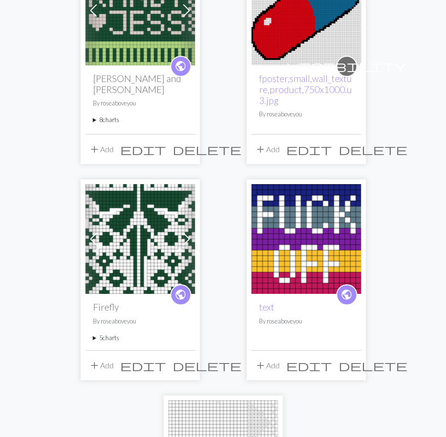
click at [100, 115] on summary "8 charts" at bounding box center [140, 119] width 94 height 9
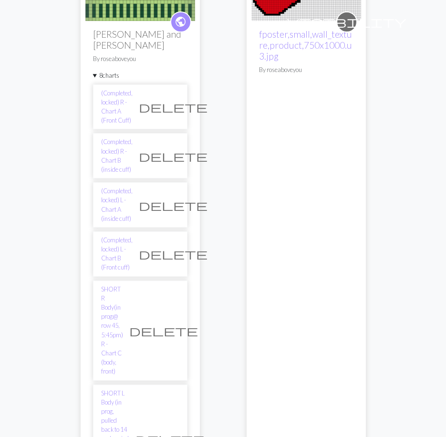
scroll to position [239, 0]
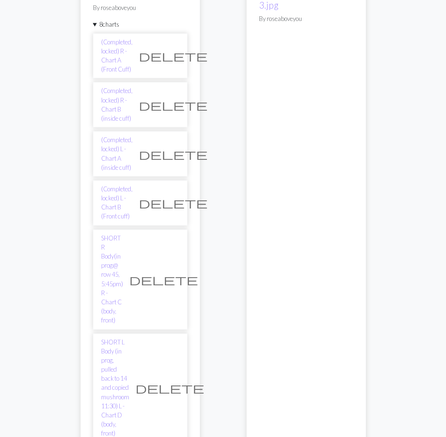
click at [123, 234] on link "SHORT R Body(in prog@ row 45, 5:45pm) R - Chart C (body, front)" at bounding box center [112, 280] width 22 height 92
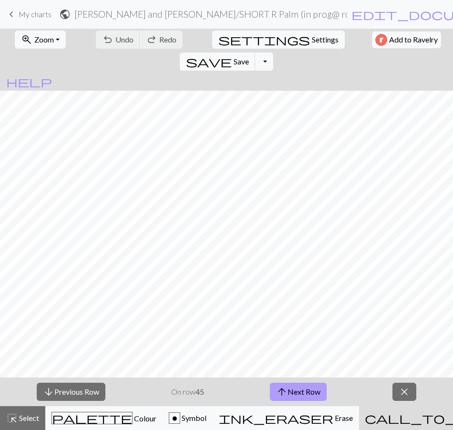
click at [288, 389] on button "arrow_upward Next Row" at bounding box center [298, 392] width 57 height 18
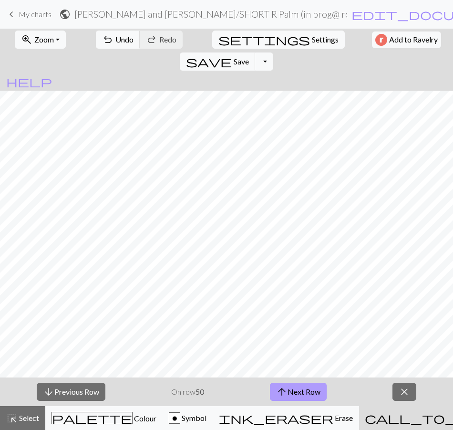
click at [294, 392] on button "arrow_upward Next Row" at bounding box center [298, 392] width 57 height 18
click at [315, 395] on button "arrow_upward Next Row" at bounding box center [298, 392] width 57 height 18
click at [305, 388] on button "arrow_upward Next Row" at bounding box center [298, 392] width 57 height 18
click at [284, 389] on span "arrow_upward" at bounding box center [281, 391] width 11 height 13
click at [284, 388] on span "arrow_upward" at bounding box center [281, 391] width 11 height 13
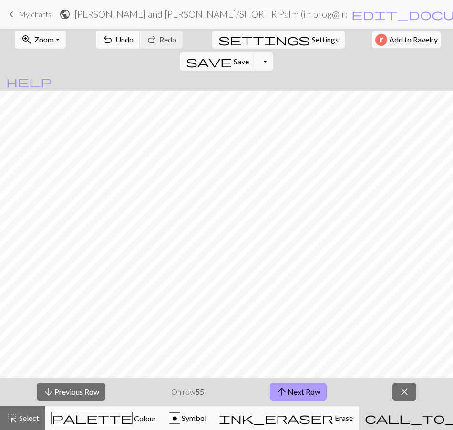
click at [301, 390] on button "arrow_upward Next Row" at bounding box center [298, 392] width 57 height 18
click at [289, 394] on button "arrow_upward Next Row" at bounding box center [298, 392] width 57 height 18
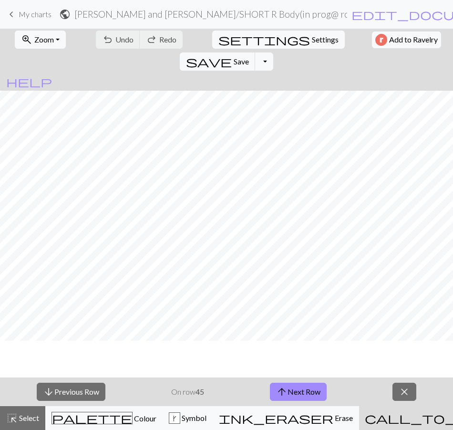
scroll to position [48, 0]
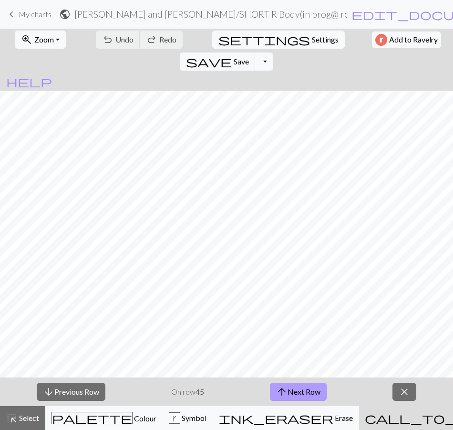
click at [306, 392] on button "arrow_upward Next Row" at bounding box center [298, 392] width 57 height 18
click at [285, 390] on span "arrow_upward" at bounding box center [281, 391] width 11 height 13
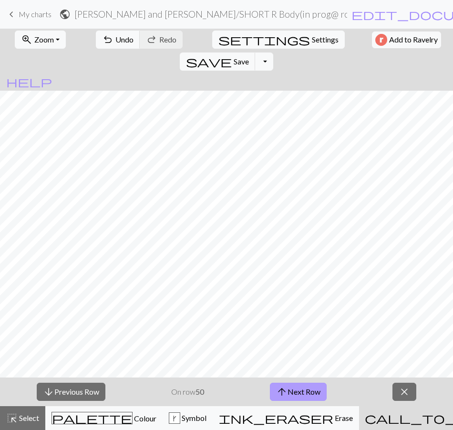
click at [303, 390] on button "arrow_upward Next Row" at bounding box center [298, 392] width 57 height 18
drag, startPoint x: 297, startPoint y: 390, endPoint x: 301, endPoint y: 386, distance: 5.1
click at [297, 390] on button "arrow_upward Next Row" at bounding box center [298, 392] width 57 height 18
click at [296, 389] on button "arrow_upward Next Row" at bounding box center [298, 392] width 57 height 18
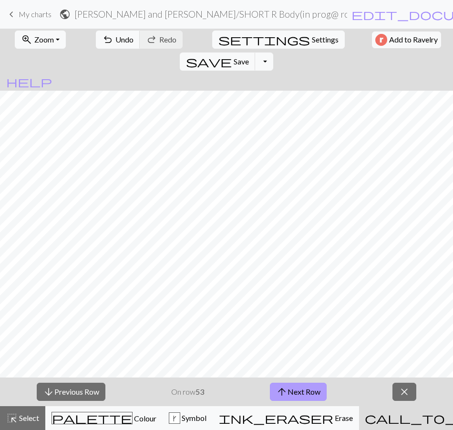
click at [281, 388] on span "arrow_upward" at bounding box center [281, 391] width 11 height 13
drag, startPoint x: 295, startPoint y: 391, endPoint x: 291, endPoint y: 383, distance: 9.0
click at [295, 391] on button "arrow_upward Next Row" at bounding box center [298, 392] width 57 height 18
click at [304, 387] on button "arrow_upward Next Row" at bounding box center [298, 392] width 57 height 18
click at [290, 390] on button "arrow_upward Next Row" at bounding box center [298, 392] width 57 height 18
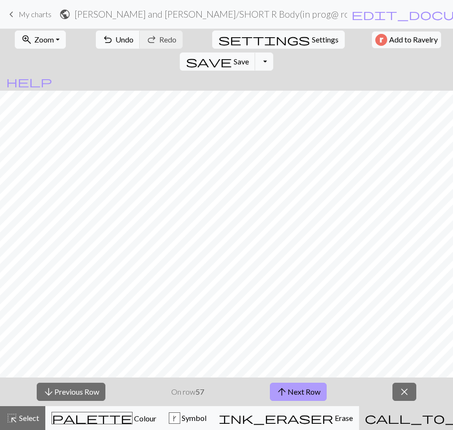
click at [290, 393] on button "arrow_upward Next Row" at bounding box center [298, 392] width 57 height 18
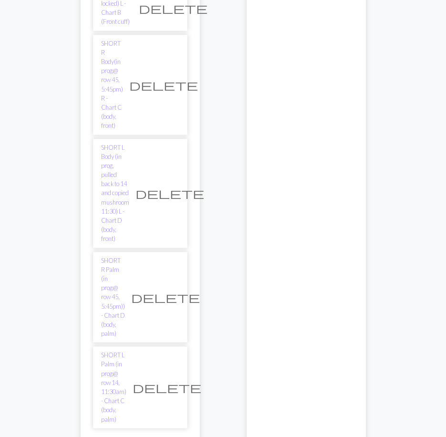
scroll to position [477, 0]
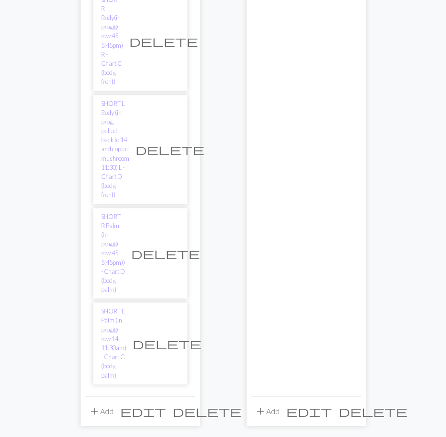
click at [62, 92] on div "Previous Next public [PERSON_NAME] and [PERSON_NAME] By roseaboveyou 8 charts (…" at bounding box center [224, 232] width 344 height 1247
click at [47, 63] on div "Previous Next public [PERSON_NAME] and [PERSON_NAME] By roseaboveyou 8 charts (…" at bounding box center [223, 232] width 446 height 1247
